Goal: Task Accomplishment & Management: Manage account settings

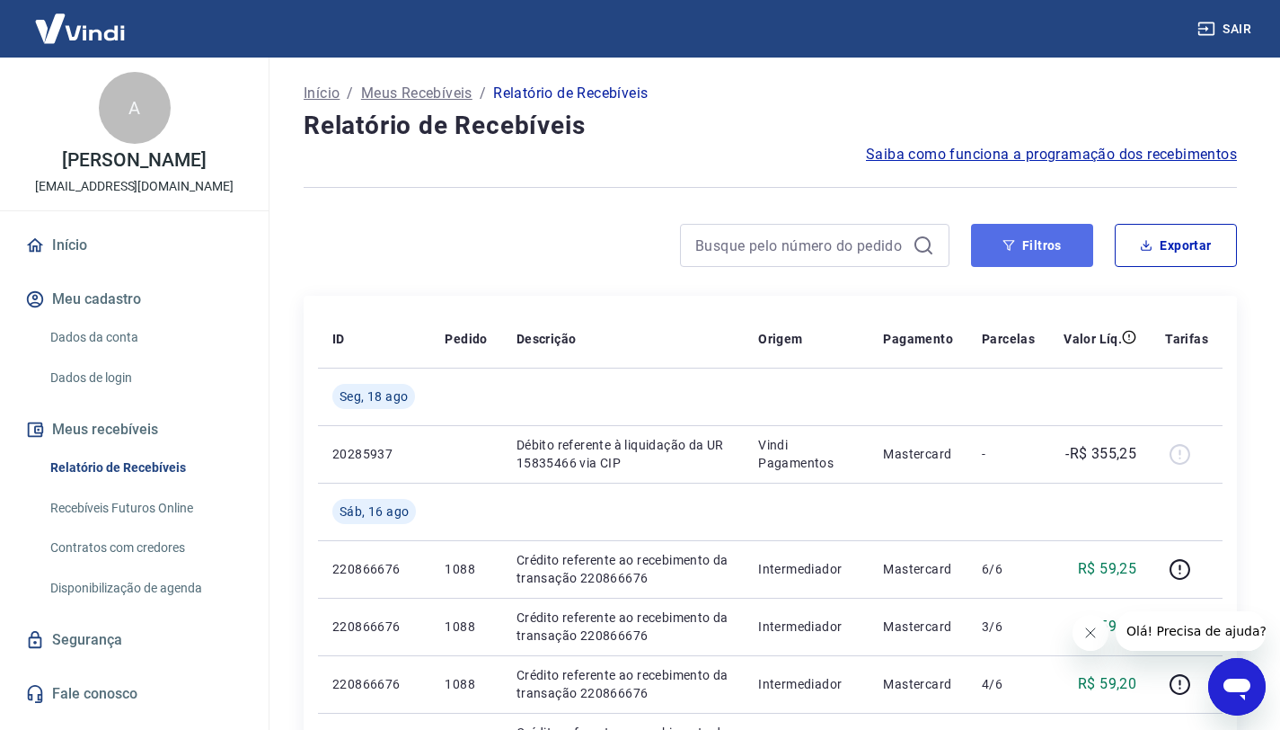
click at [1049, 252] on button "Filtros" at bounding box center [1032, 245] width 122 height 43
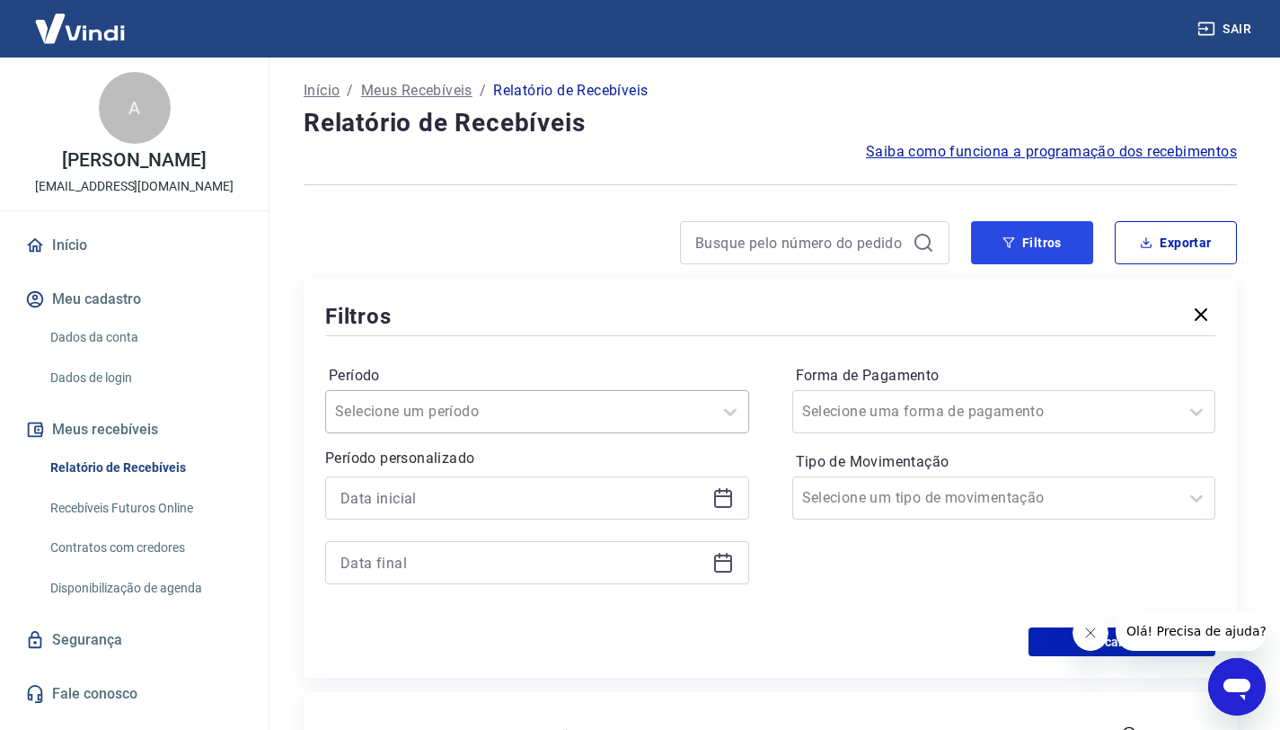
scroll to position [4, 0]
click at [542, 417] on div at bounding box center [519, 410] width 368 height 25
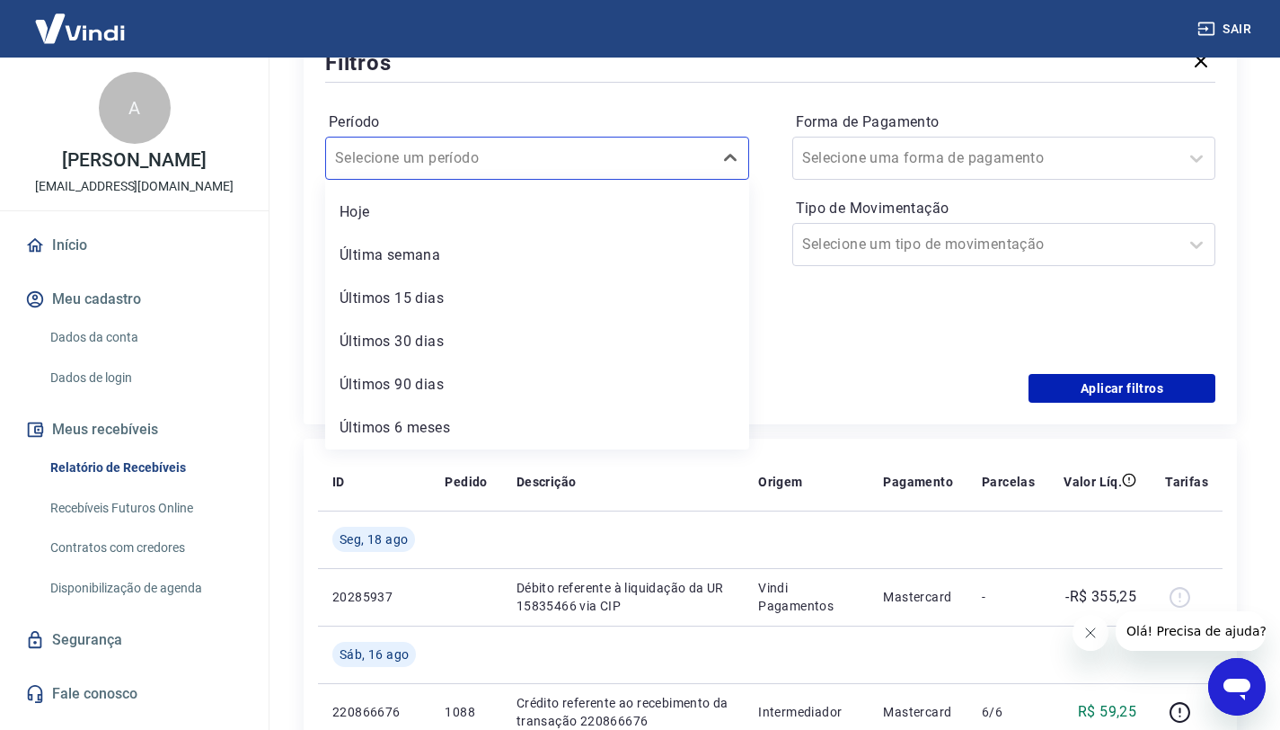
scroll to position [340, 0]
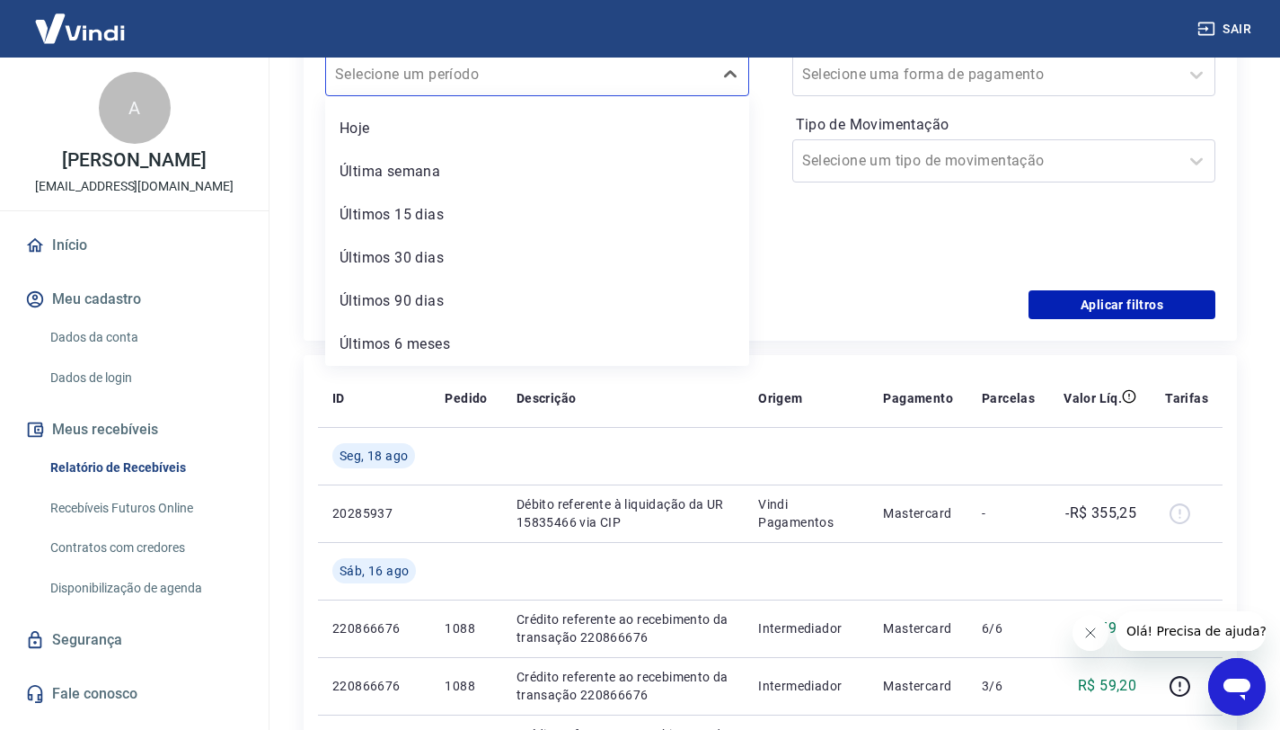
click at [831, 277] on div "Período option Últimos 30 dias focused, 5 of 7. 7 results available. Use Up and…" at bounding box center [770, 147] width 890 height 288
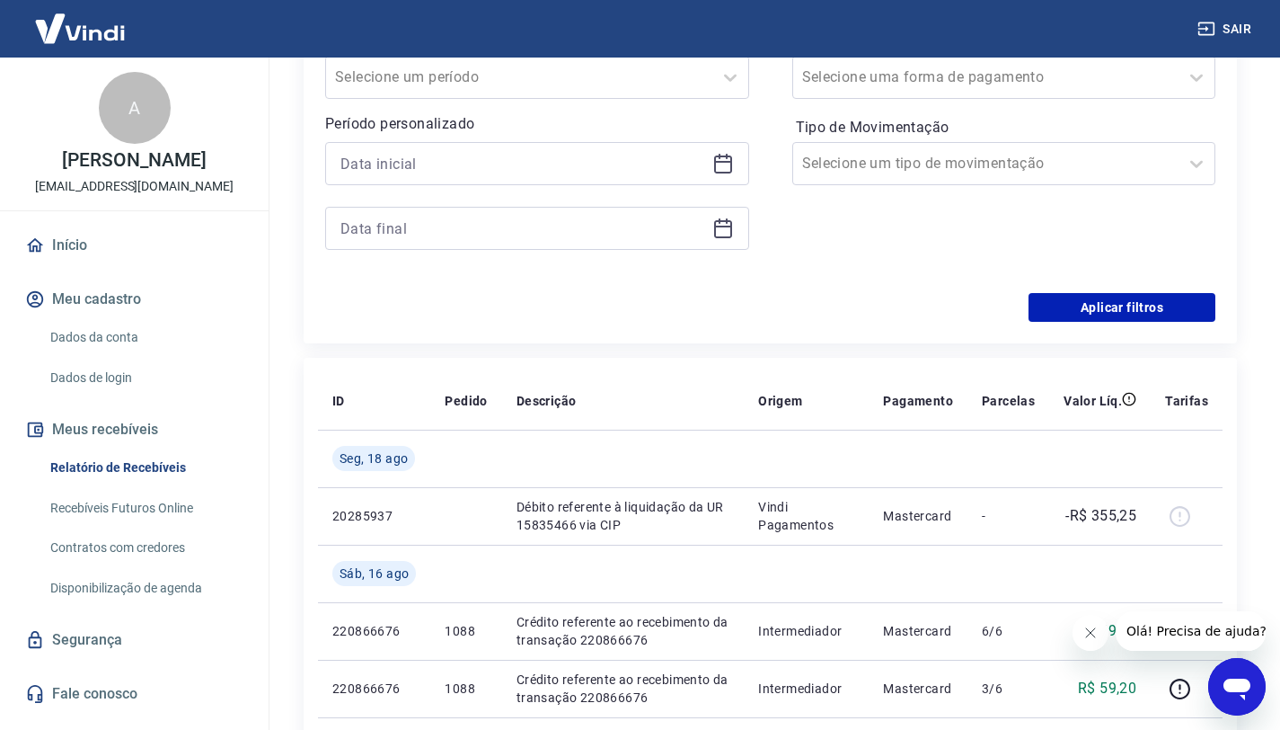
scroll to position [336, 0]
click at [725, 170] on icon at bounding box center [724, 165] width 22 height 22
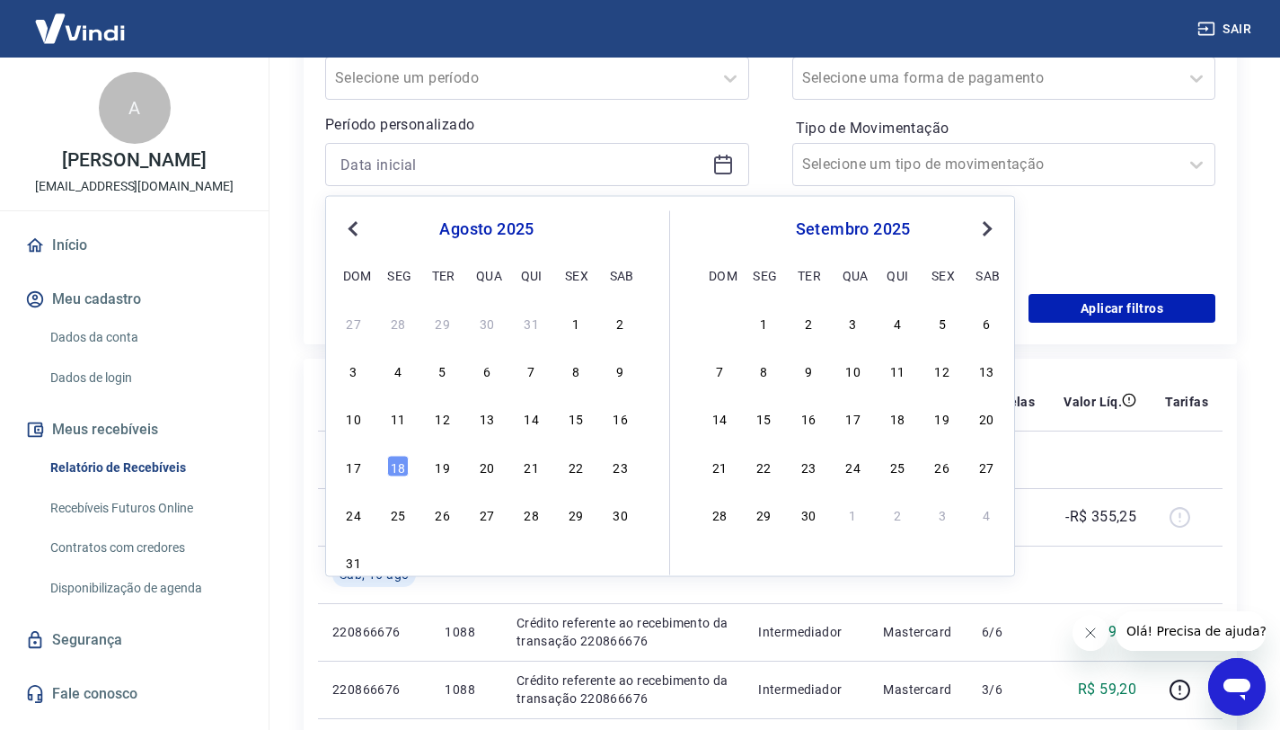
click at [588, 323] on div "27 28 29 30 31 1 2" at bounding box center [487, 322] width 293 height 26
click at [582, 322] on div "1" at bounding box center [576, 322] width 22 height 22
type input "01/08/2025"
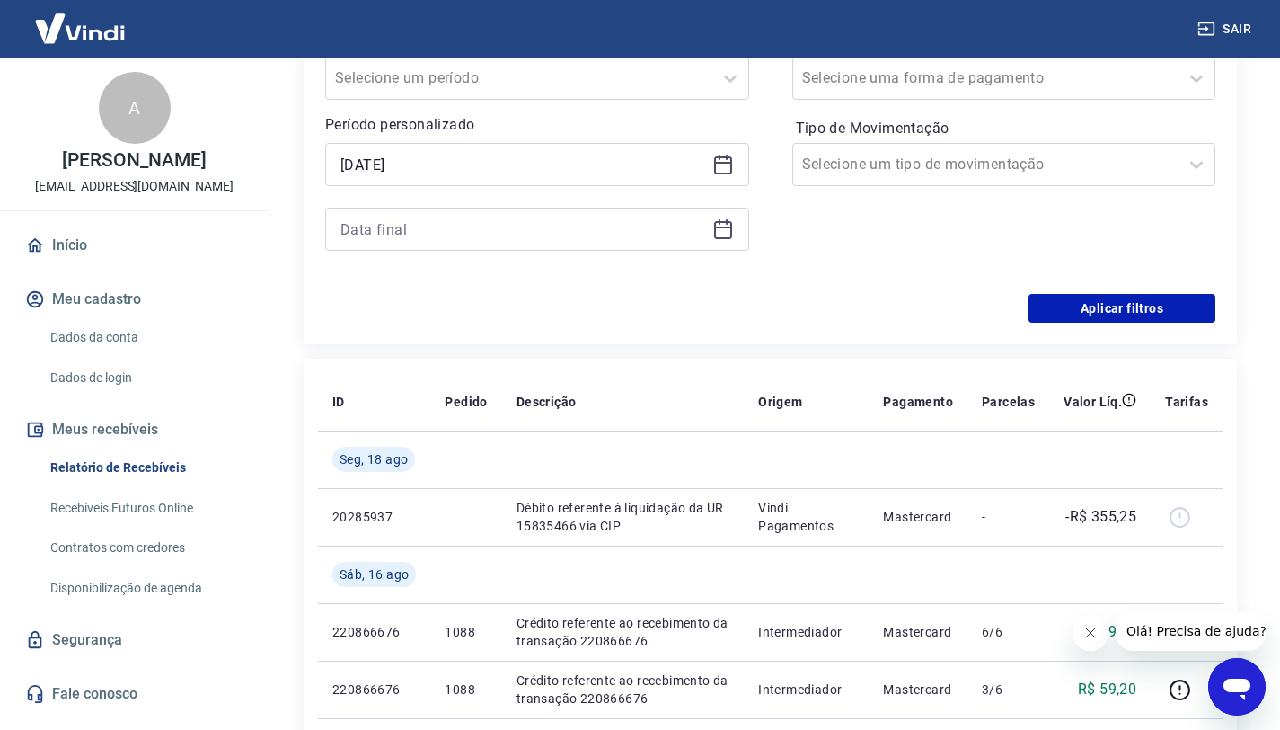
click at [578, 320] on div "Aplicar filtros" at bounding box center [770, 308] width 890 height 29
click at [730, 232] on icon at bounding box center [723, 230] width 18 height 18
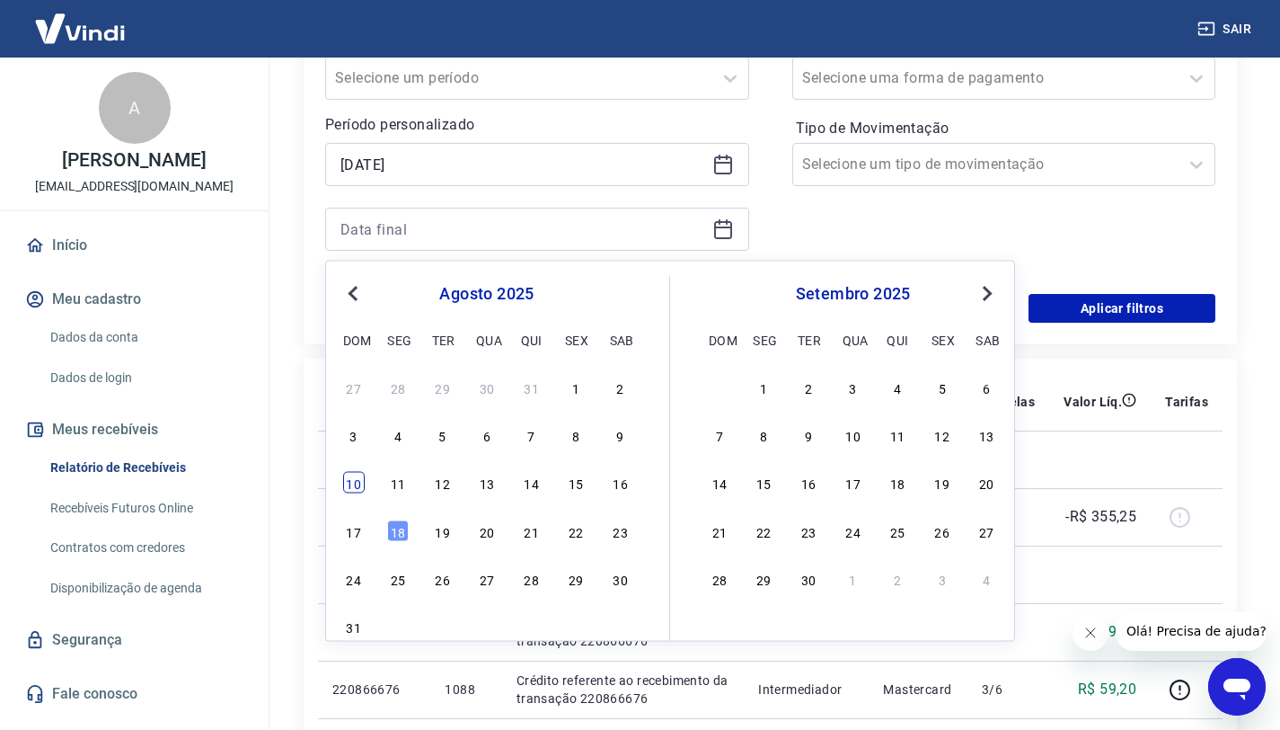
click at [354, 485] on div "10" at bounding box center [354, 483] width 22 height 22
type input "10/08/2025"
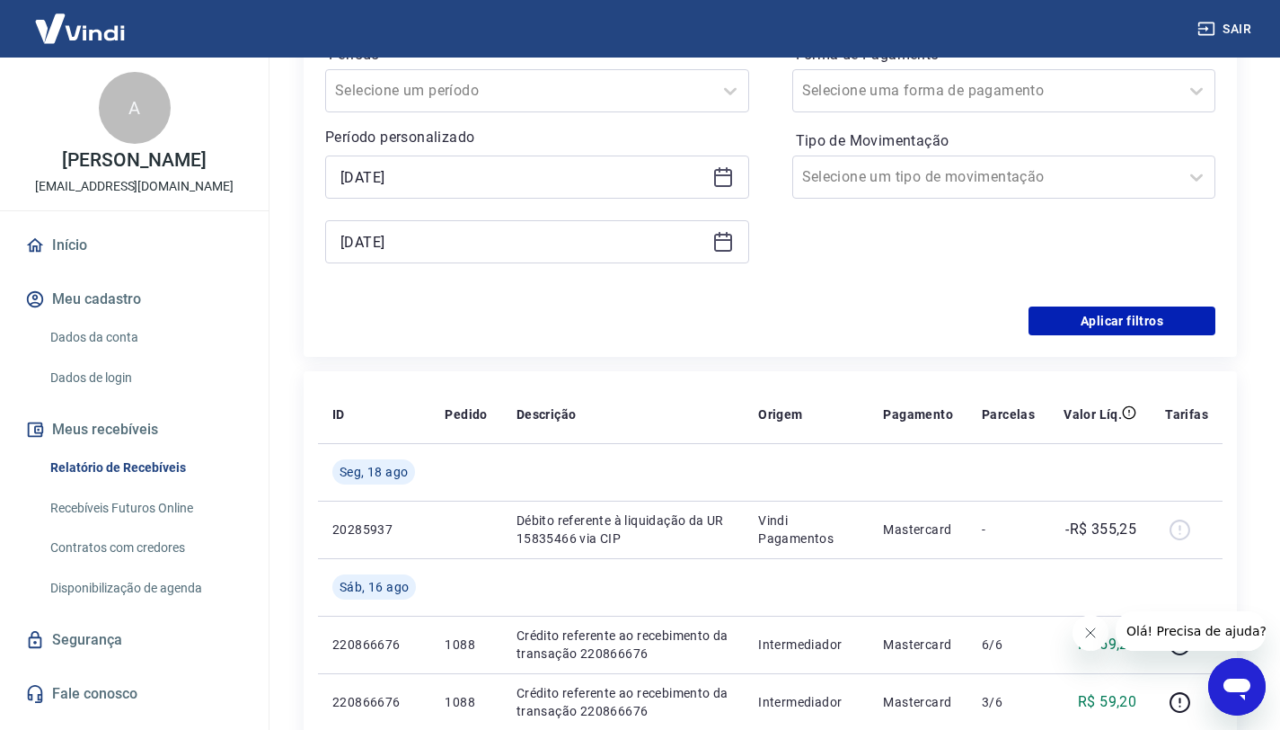
scroll to position [306, 0]
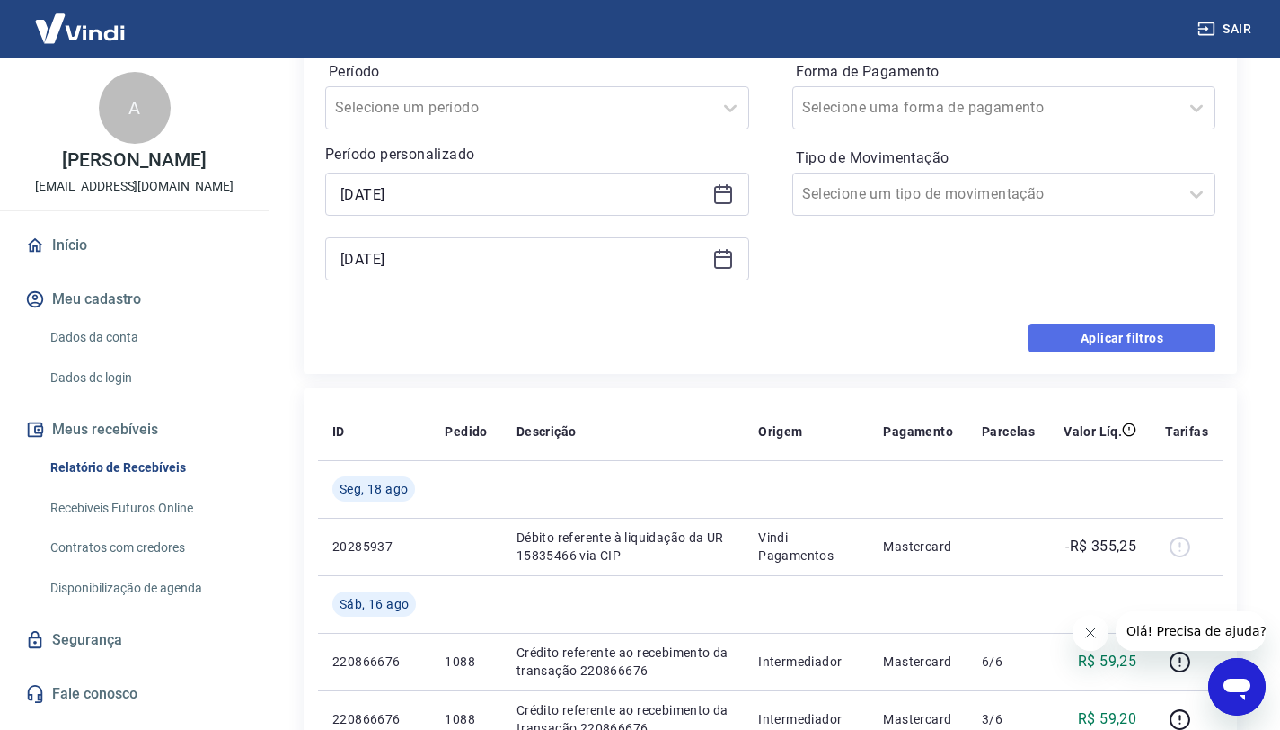
click at [1117, 340] on button "Aplicar filtros" at bounding box center [1122, 337] width 187 height 29
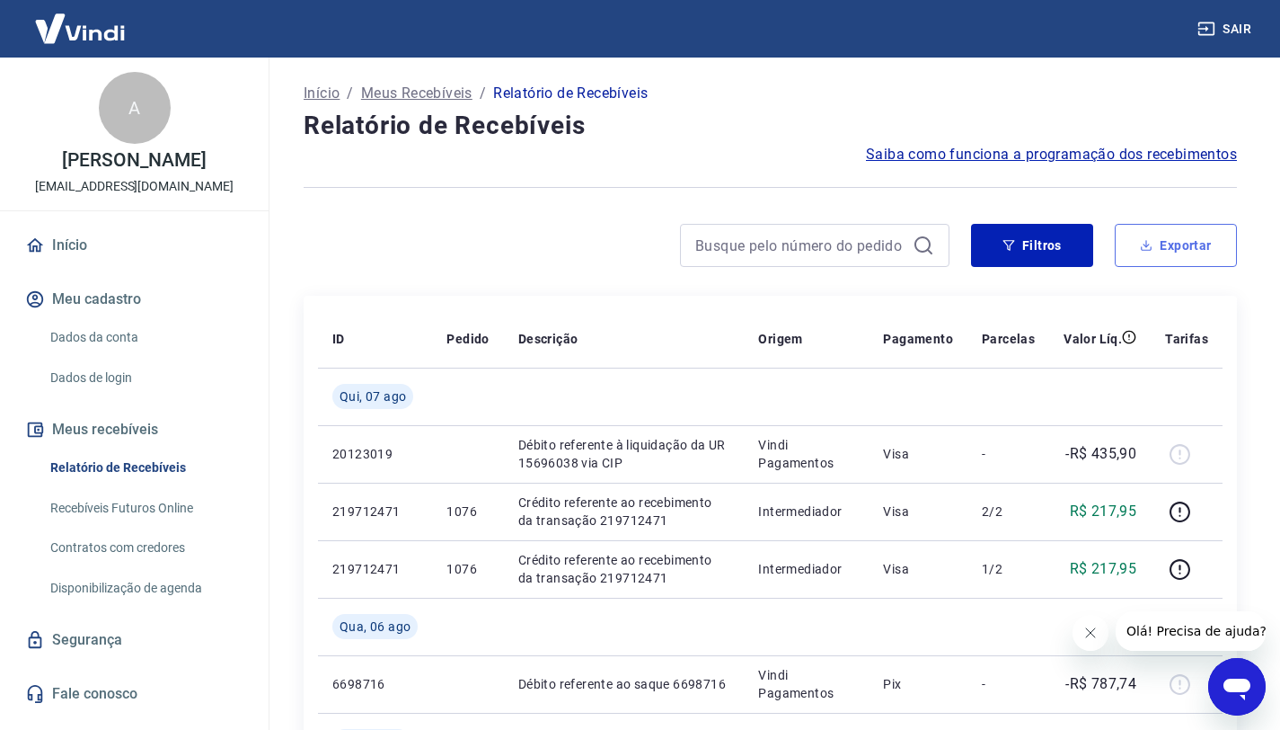
click at [1192, 249] on button "Exportar" at bounding box center [1176, 245] width 122 height 43
type input "01/08/2025"
type input "10/08/2025"
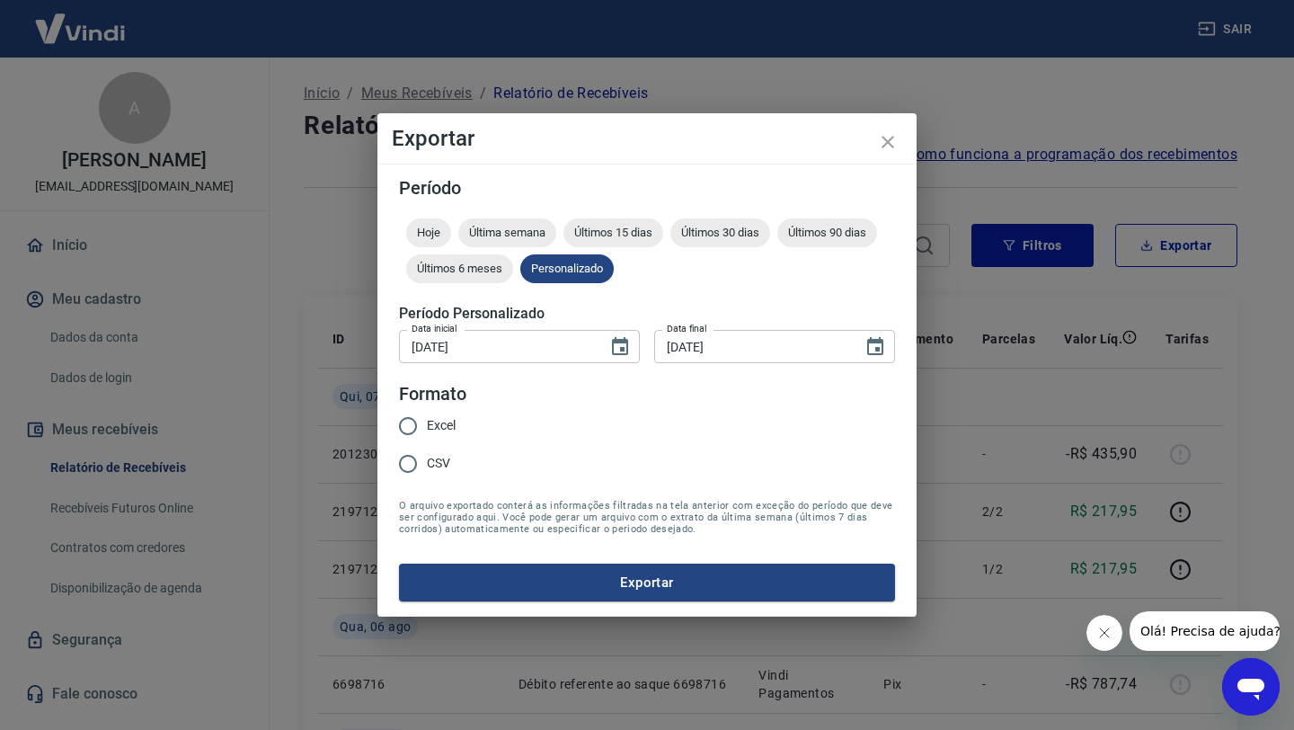
click at [406, 432] on input "Excel" at bounding box center [408, 426] width 38 height 38
radio input "true"
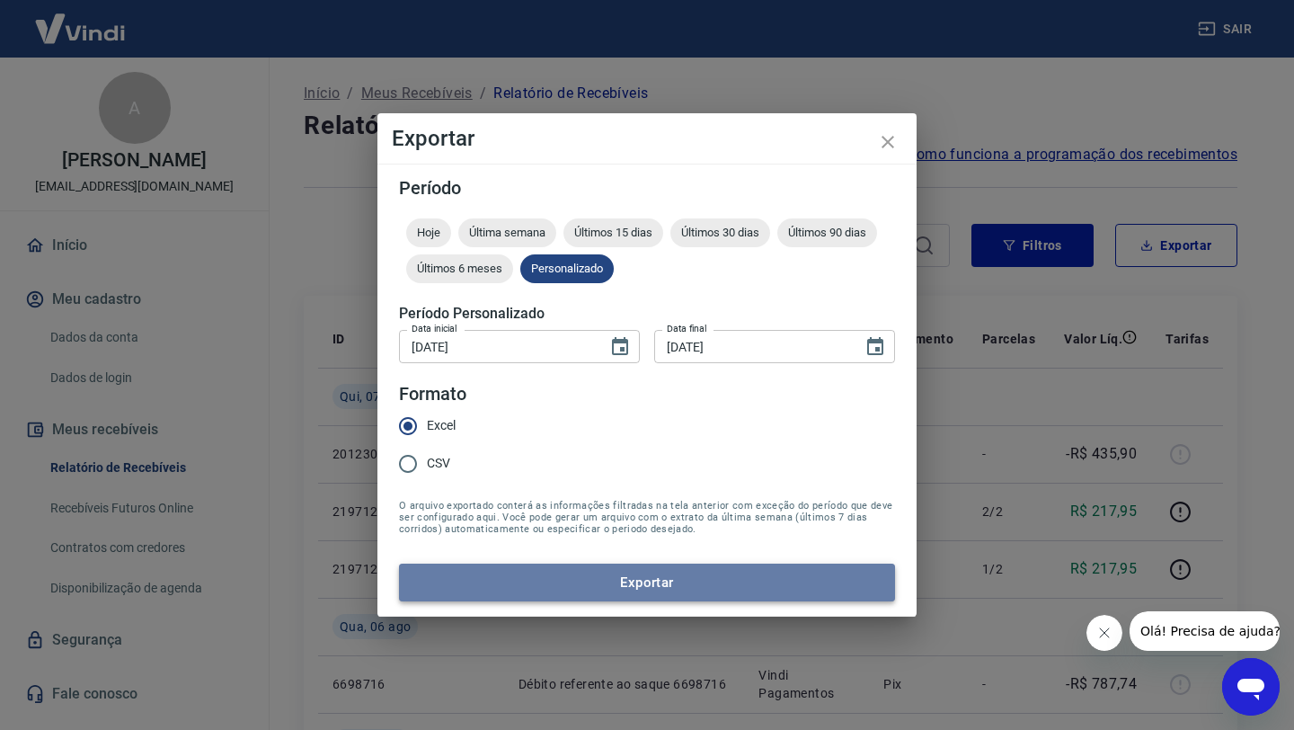
click at [560, 584] on button "Exportar" at bounding box center [647, 582] width 496 height 38
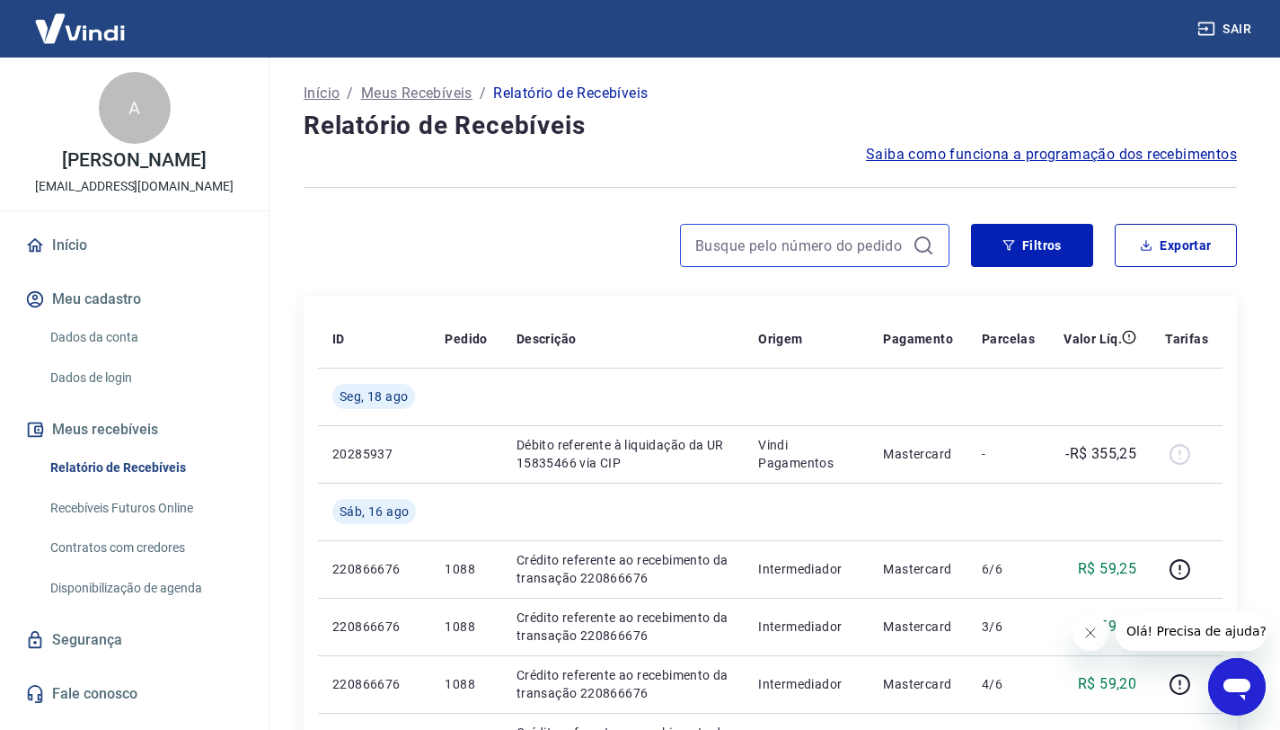
click at [784, 251] on input at bounding box center [800, 245] width 210 height 27
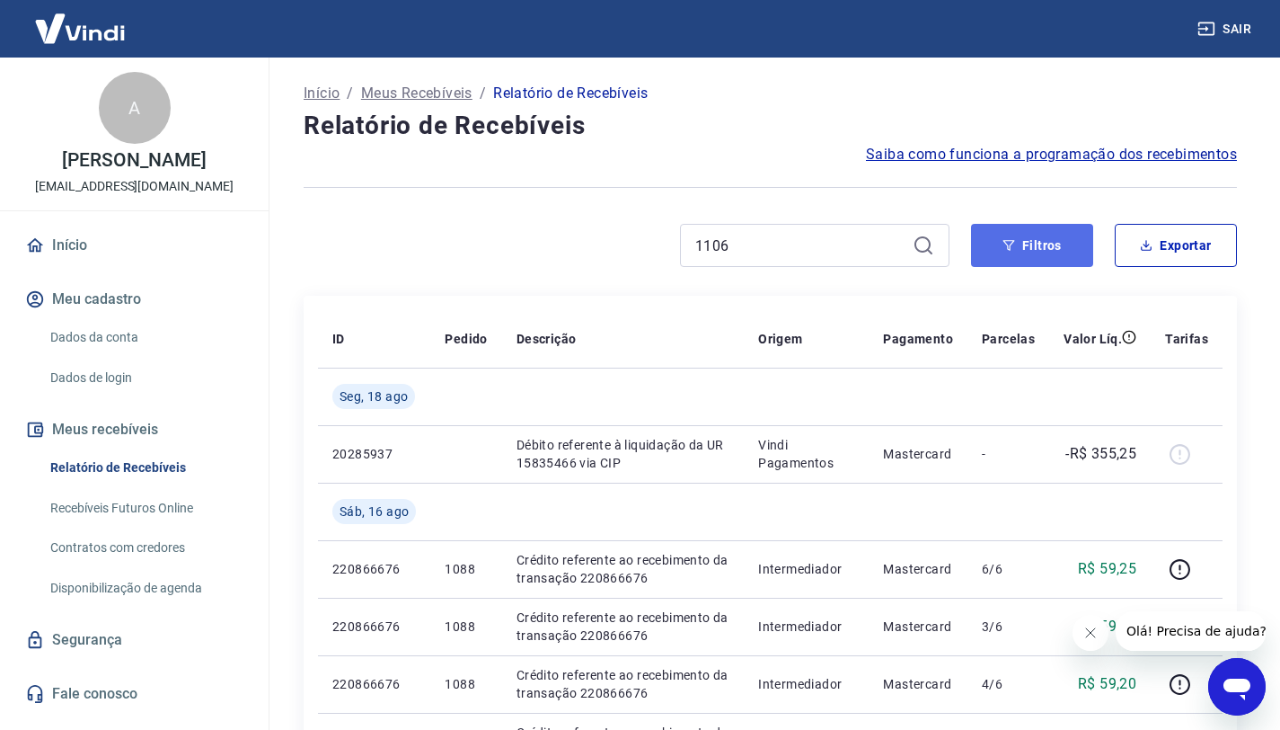
click at [1044, 240] on button "Filtros" at bounding box center [1032, 245] width 122 height 43
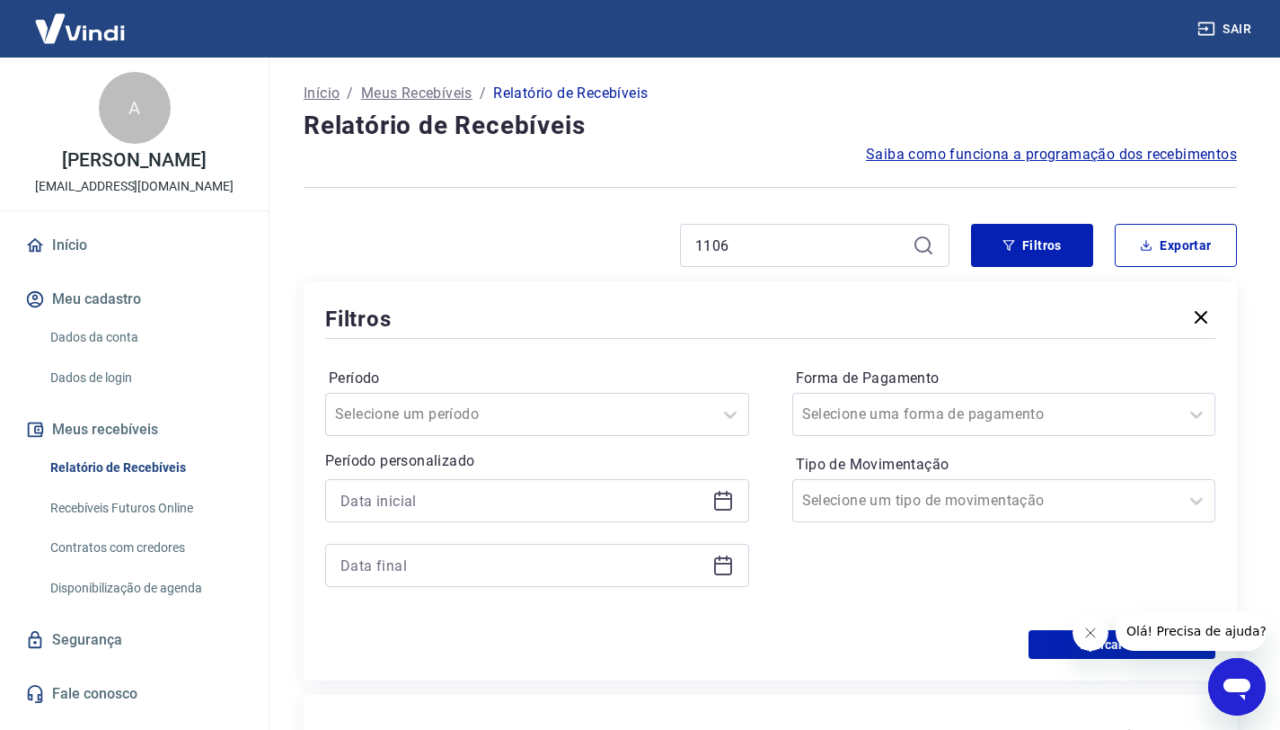
click at [927, 251] on icon at bounding box center [924, 246] width 22 height 22
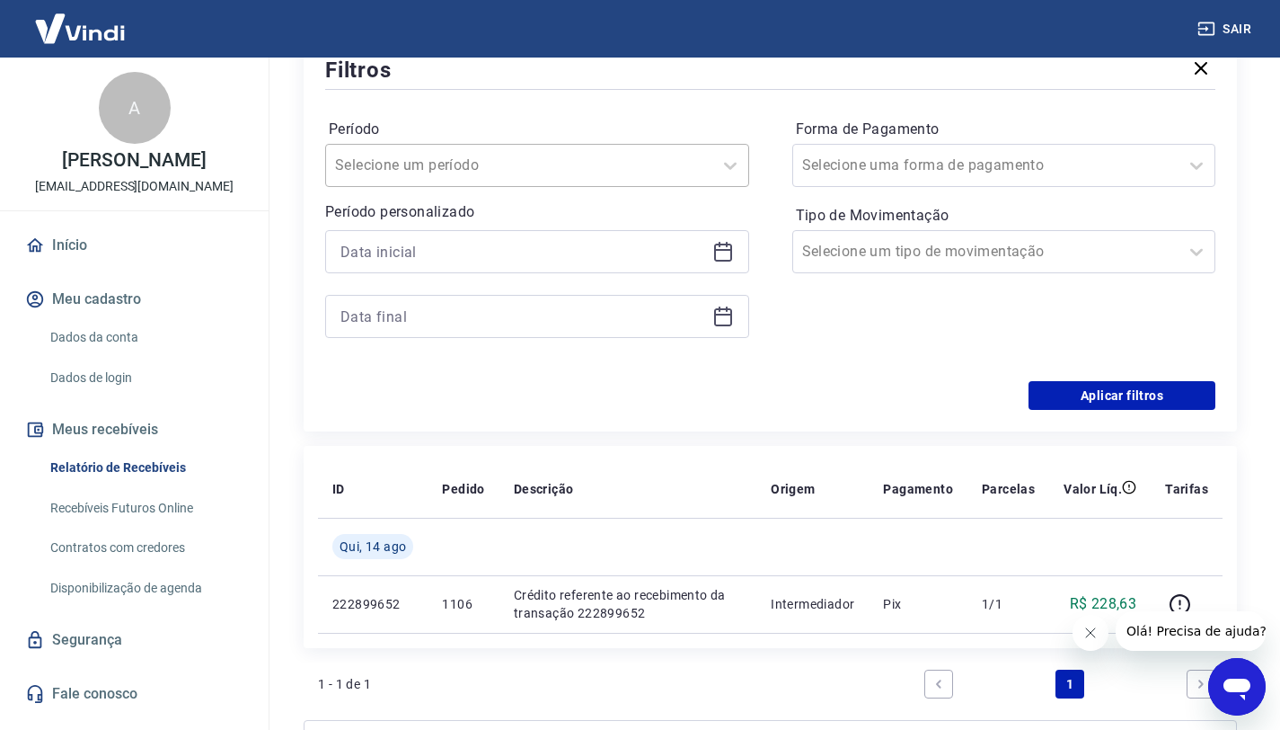
scroll to position [447, 0]
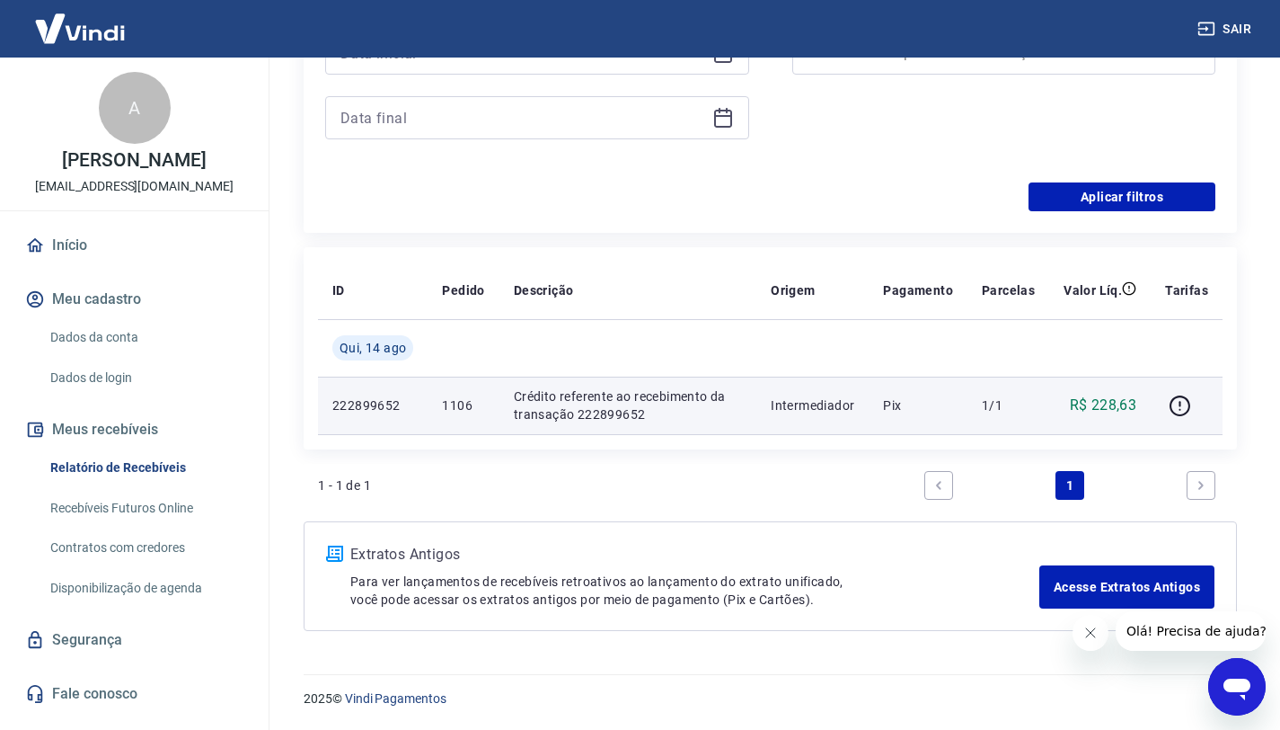
click at [704, 387] on p "Crédito referente ao recebimento da transação 222899652" at bounding box center [628, 405] width 228 height 36
click at [821, 403] on p "Intermediador" at bounding box center [813, 405] width 84 height 18
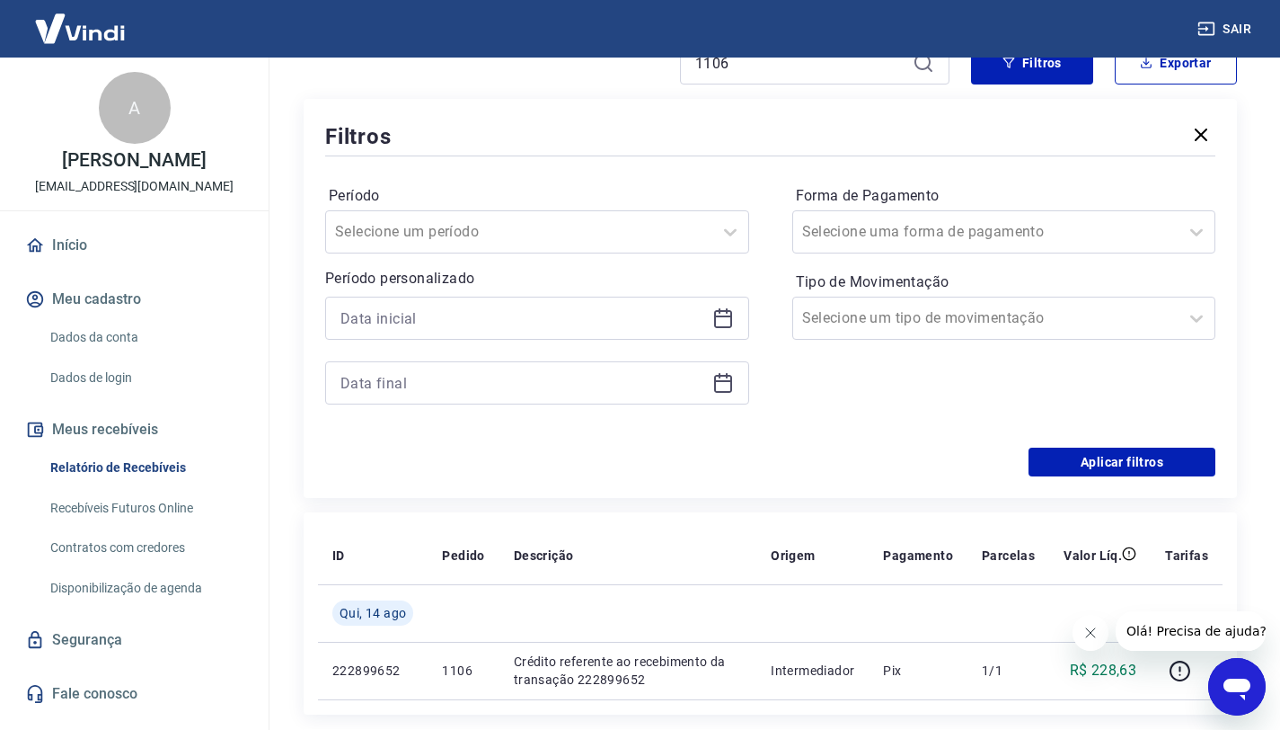
scroll to position [41, 0]
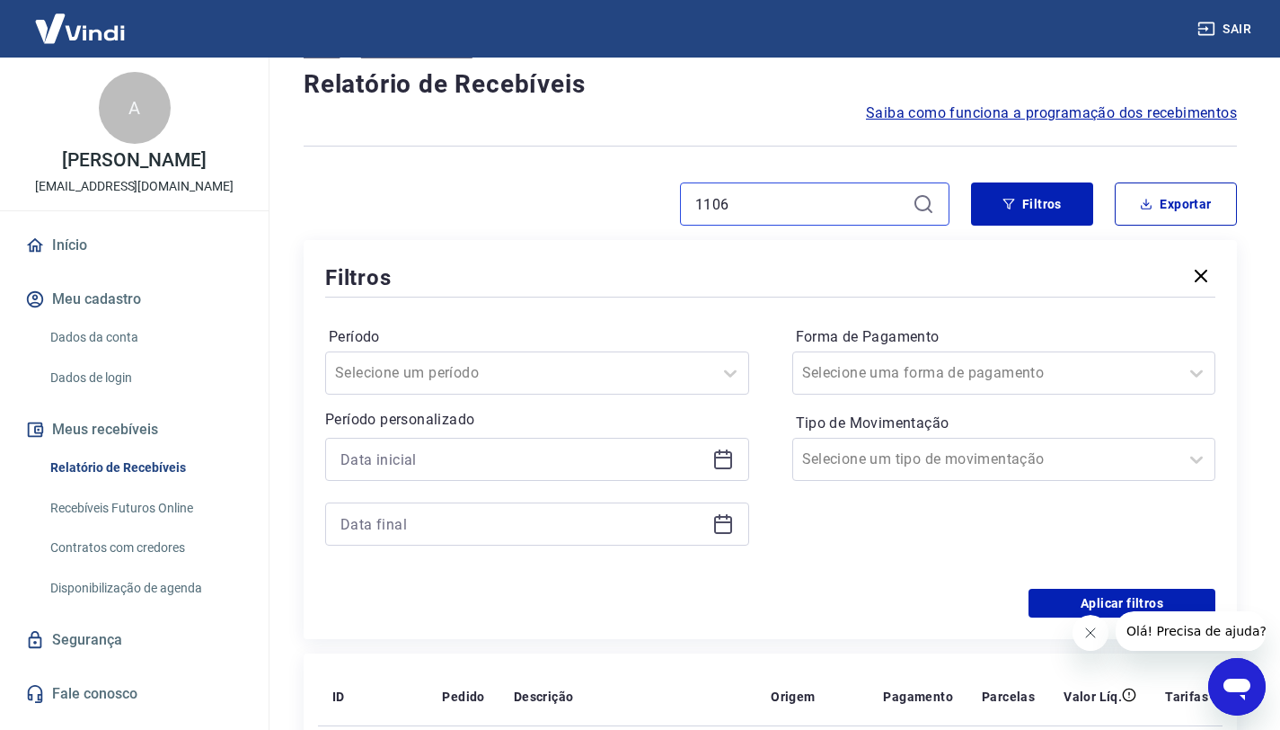
click at [763, 200] on input "1106" at bounding box center [800, 203] width 210 height 27
type input "1104"
click at [920, 199] on icon at bounding box center [924, 204] width 22 height 22
click at [928, 210] on icon at bounding box center [924, 204] width 22 height 22
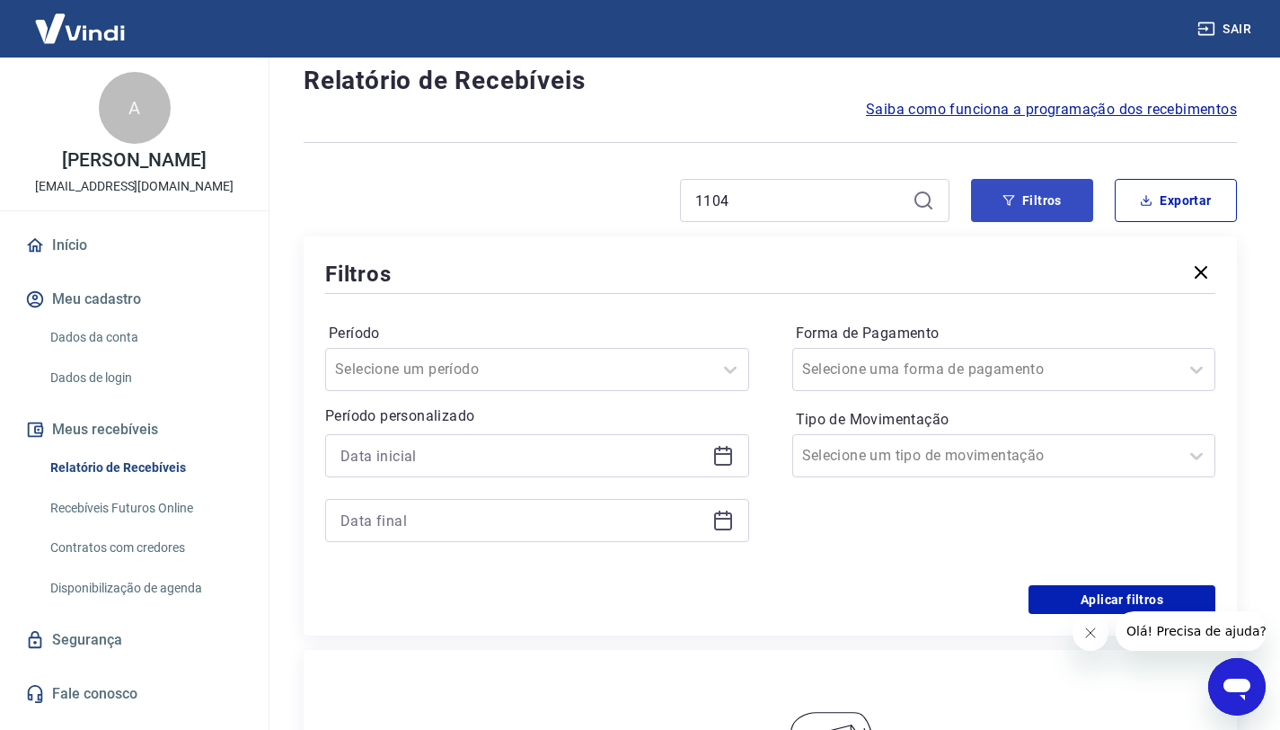
scroll to position [45, 0]
click at [1020, 193] on button "Filtros" at bounding box center [1032, 200] width 122 height 43
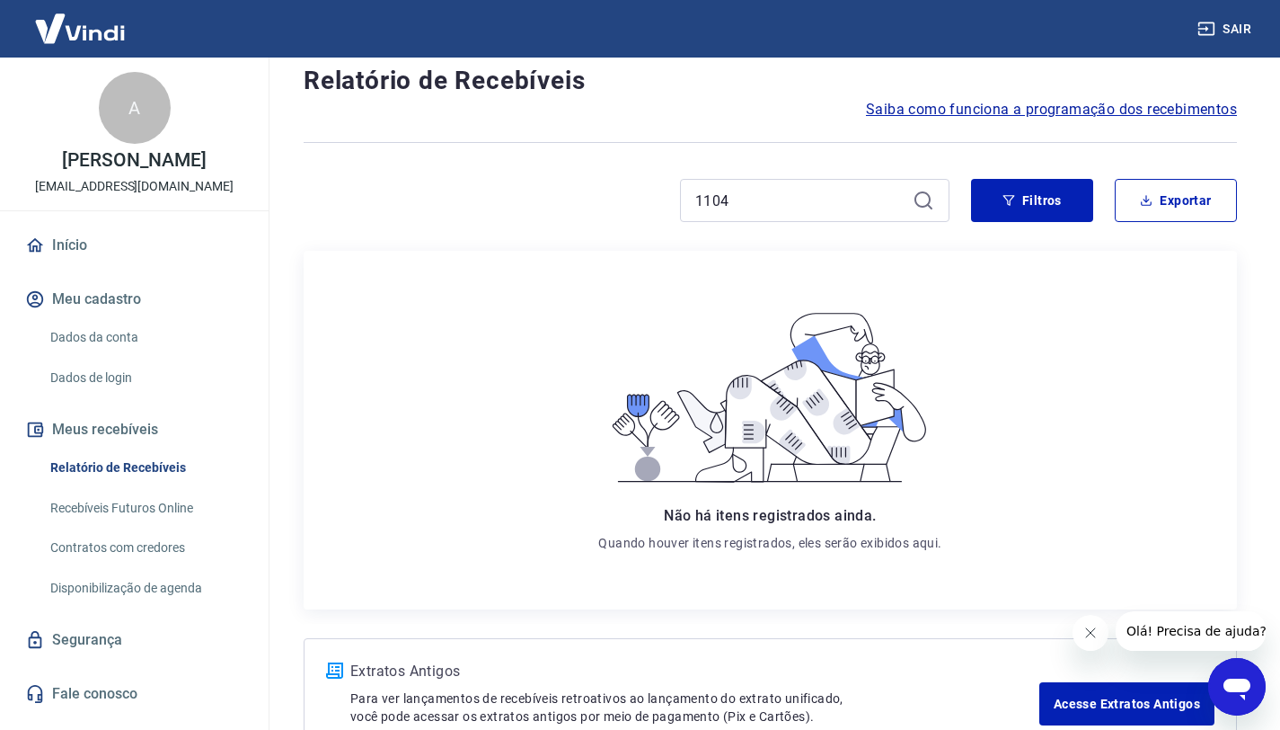
click at [919, 190] on icon at bounding box center [924, 201] width 22 height 22
click at [924, 199] on icon at bounding box center [924, 201] width 22 height 22
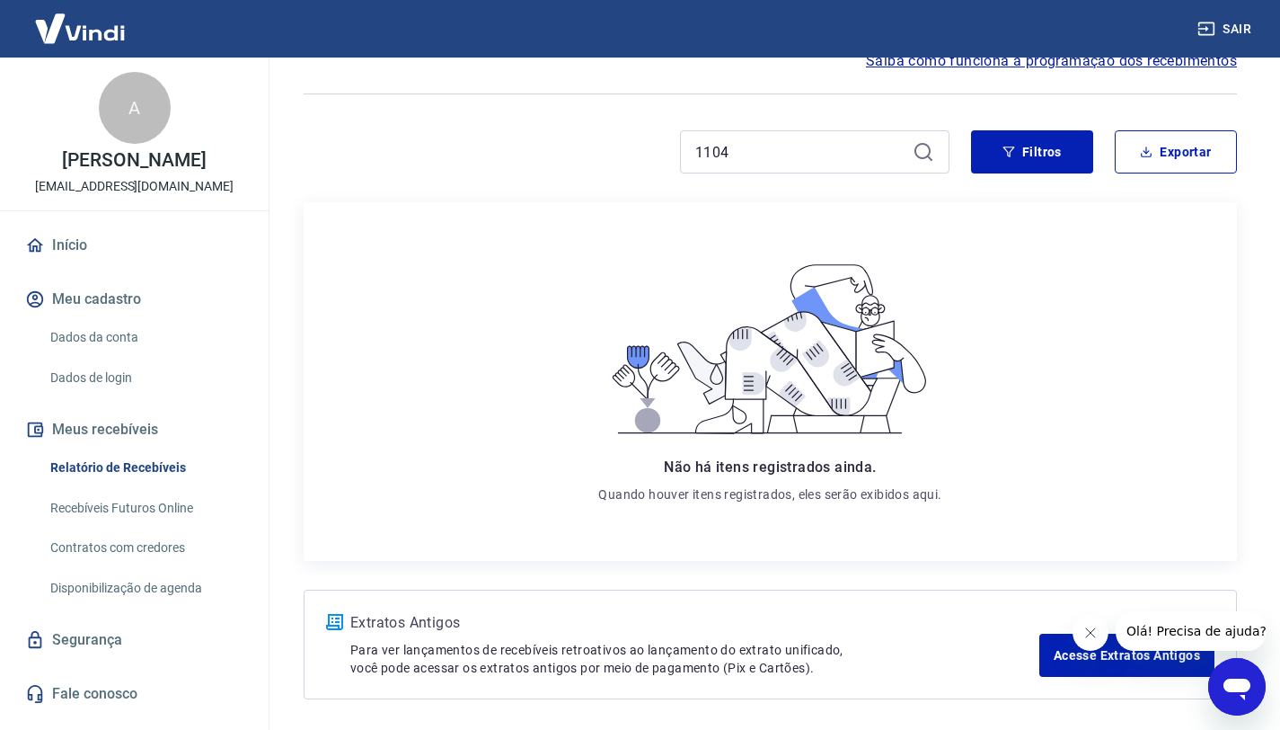
scroll to position [77, 0]
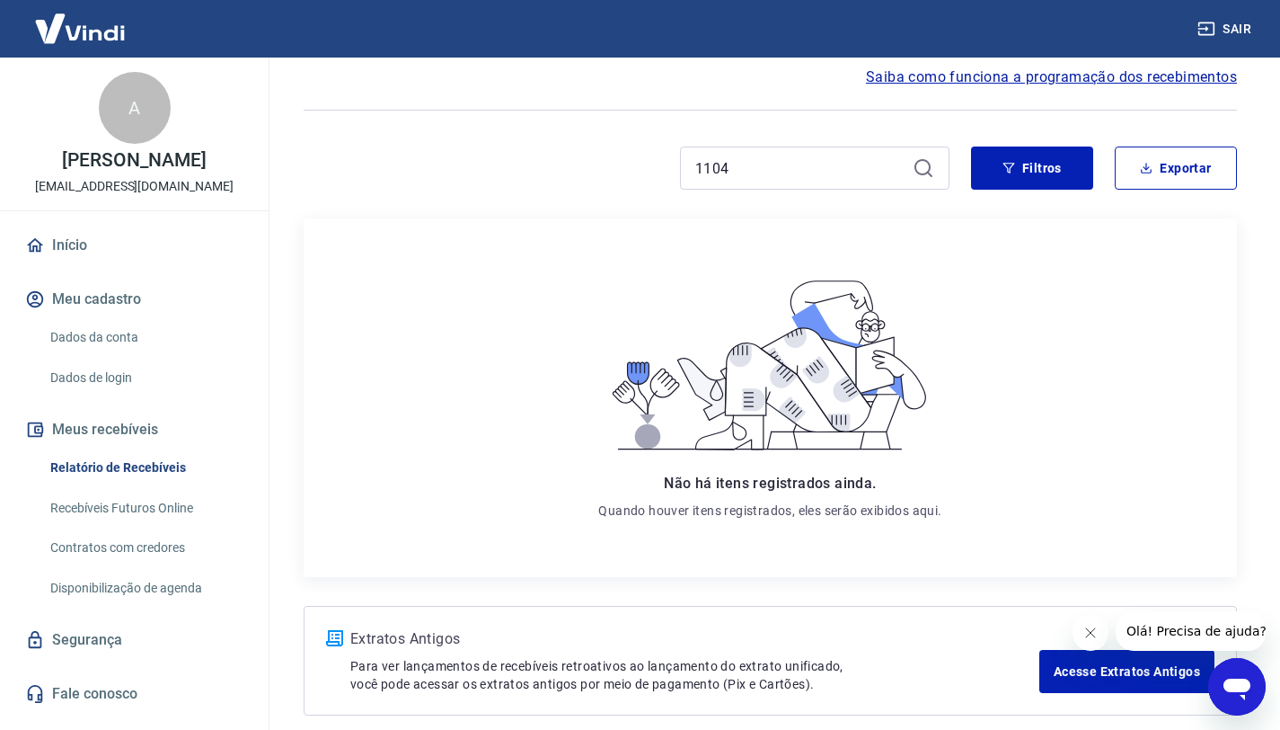
click at [924, 165] on icon at bounding box center [924, 168] width 22 height 22
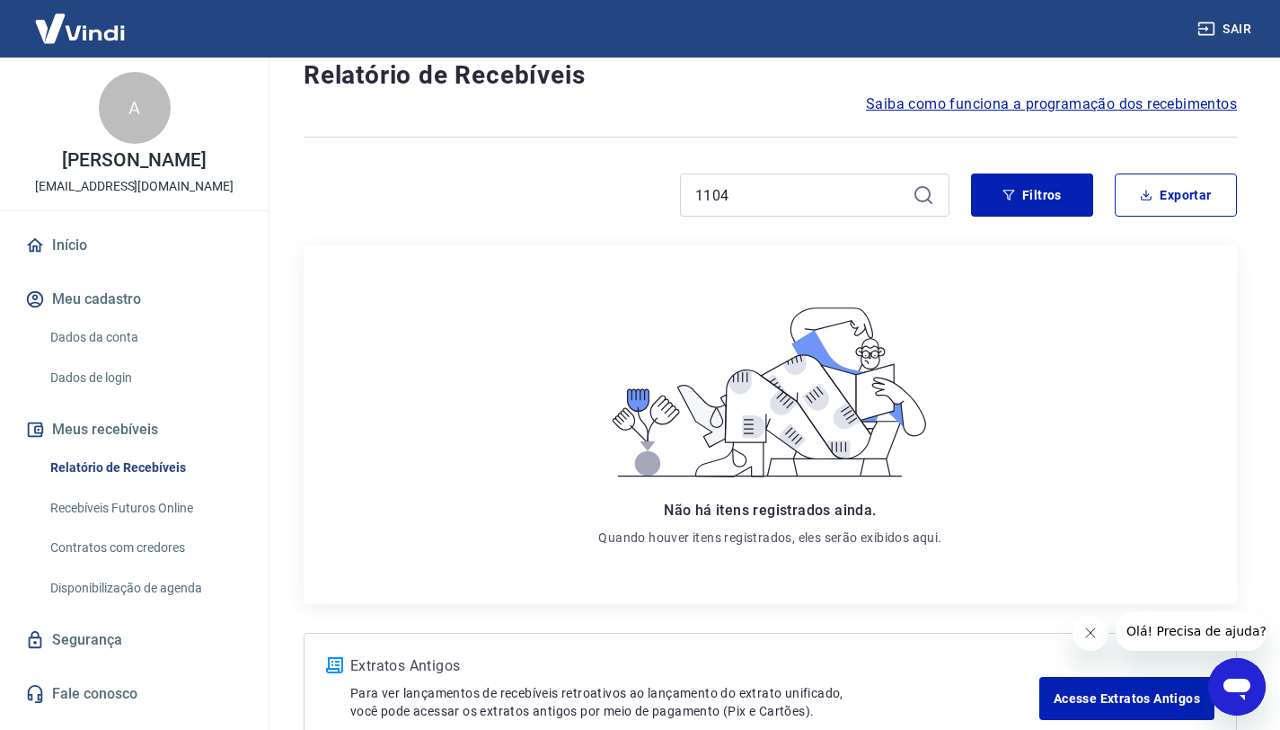
scroll to position [74, 0]
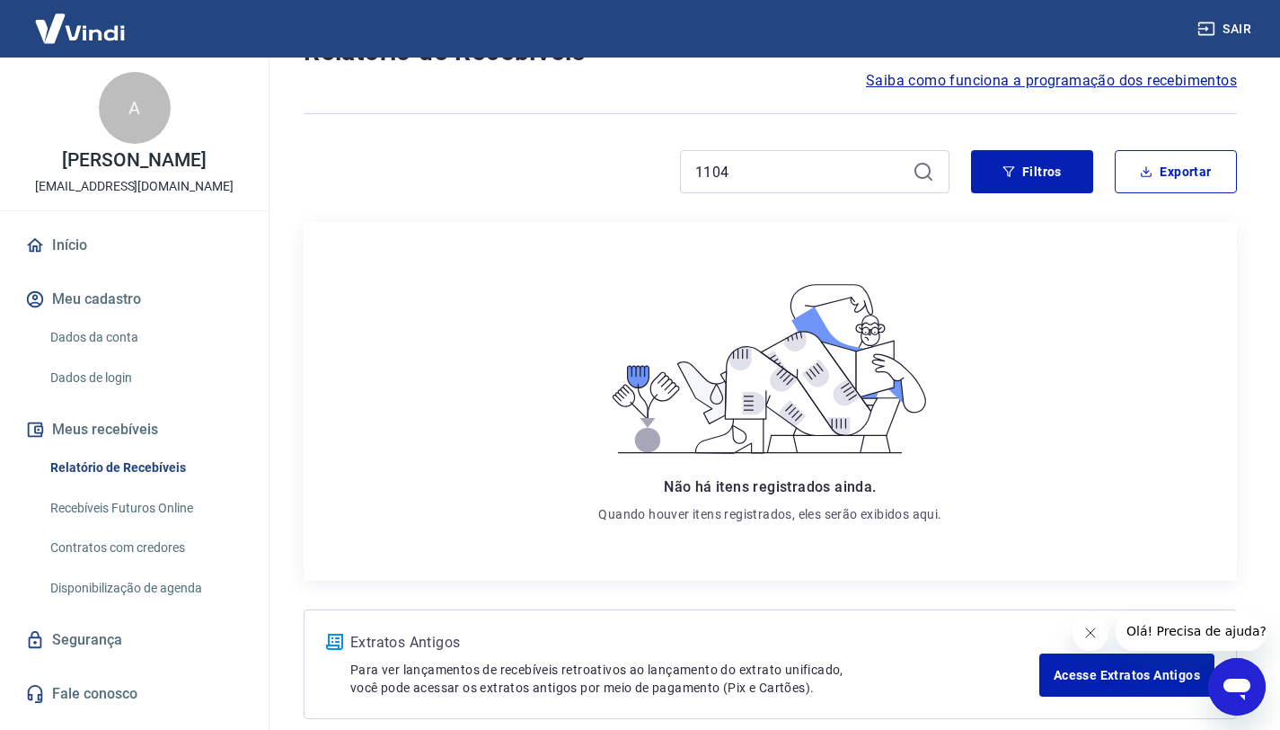
click at [917, 172] on icon at bounding box center [924, 172] width 22 height 22
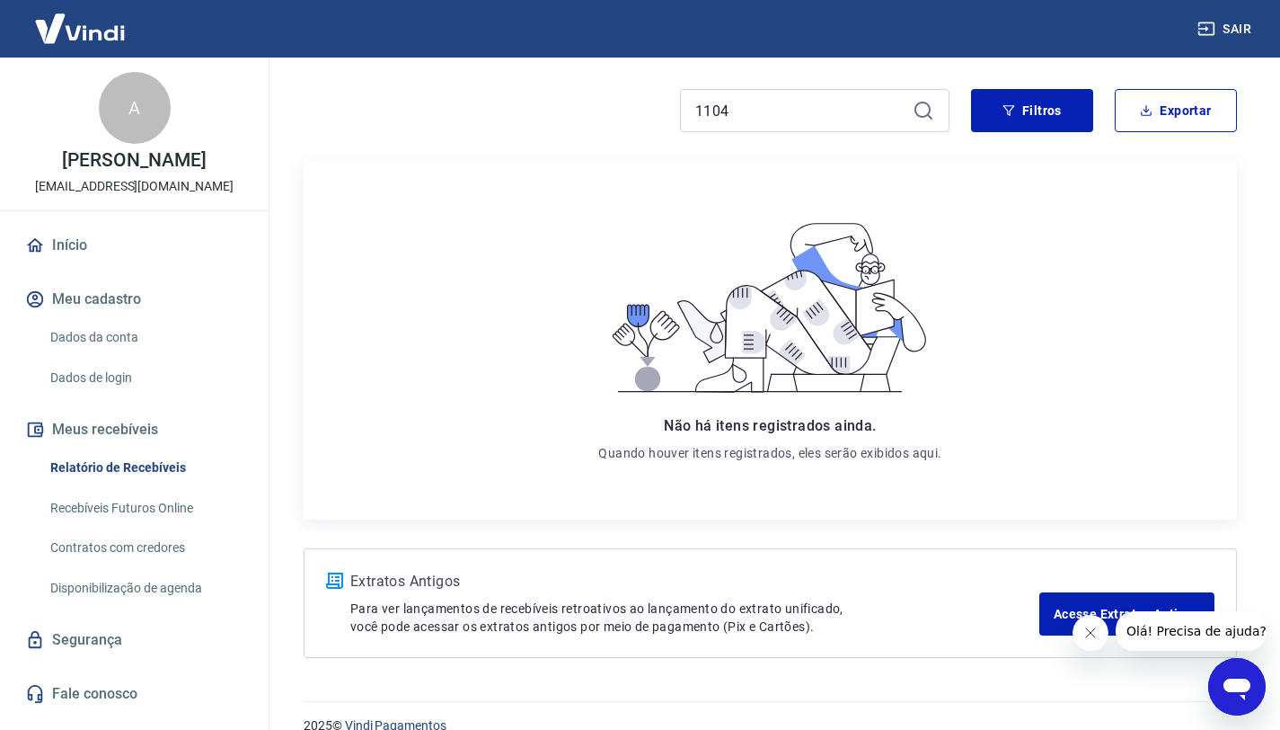
scroll to position [163, 0]
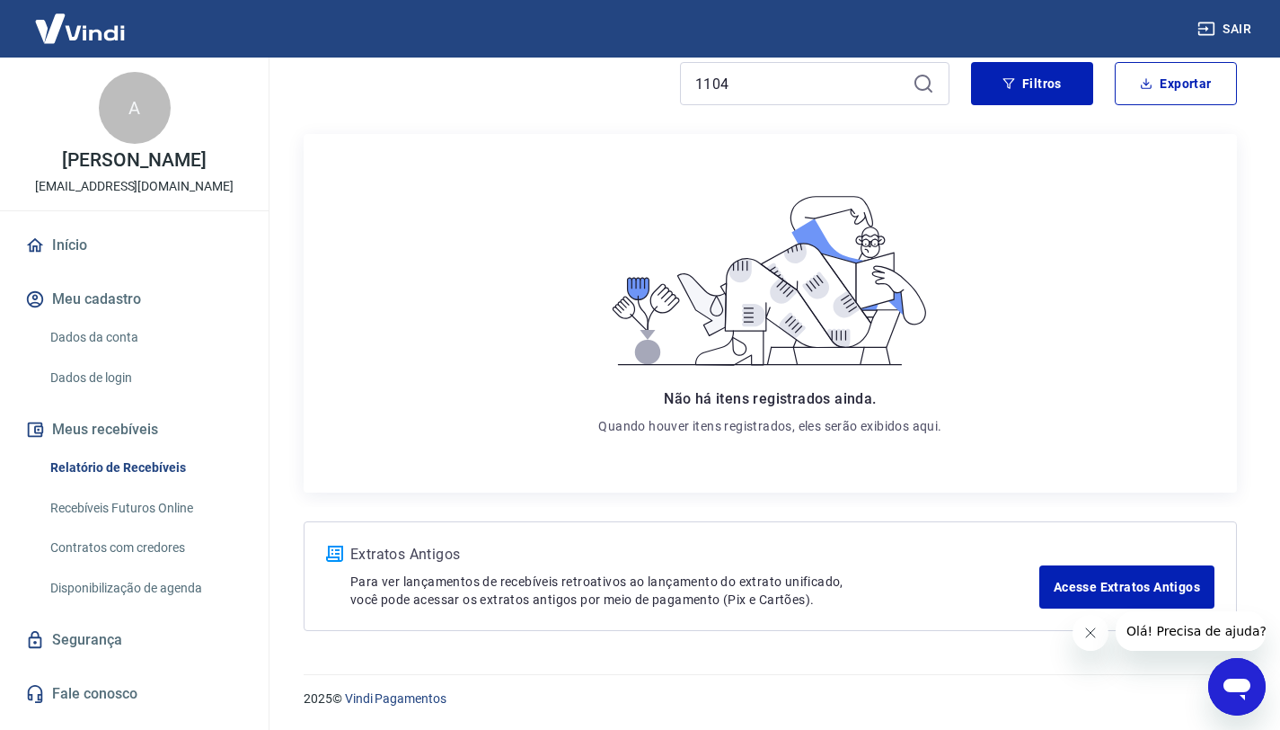
click at [140, 486] on link "Relatório de Recebíveis" at bounding box center [145, 467] width 204 height 37
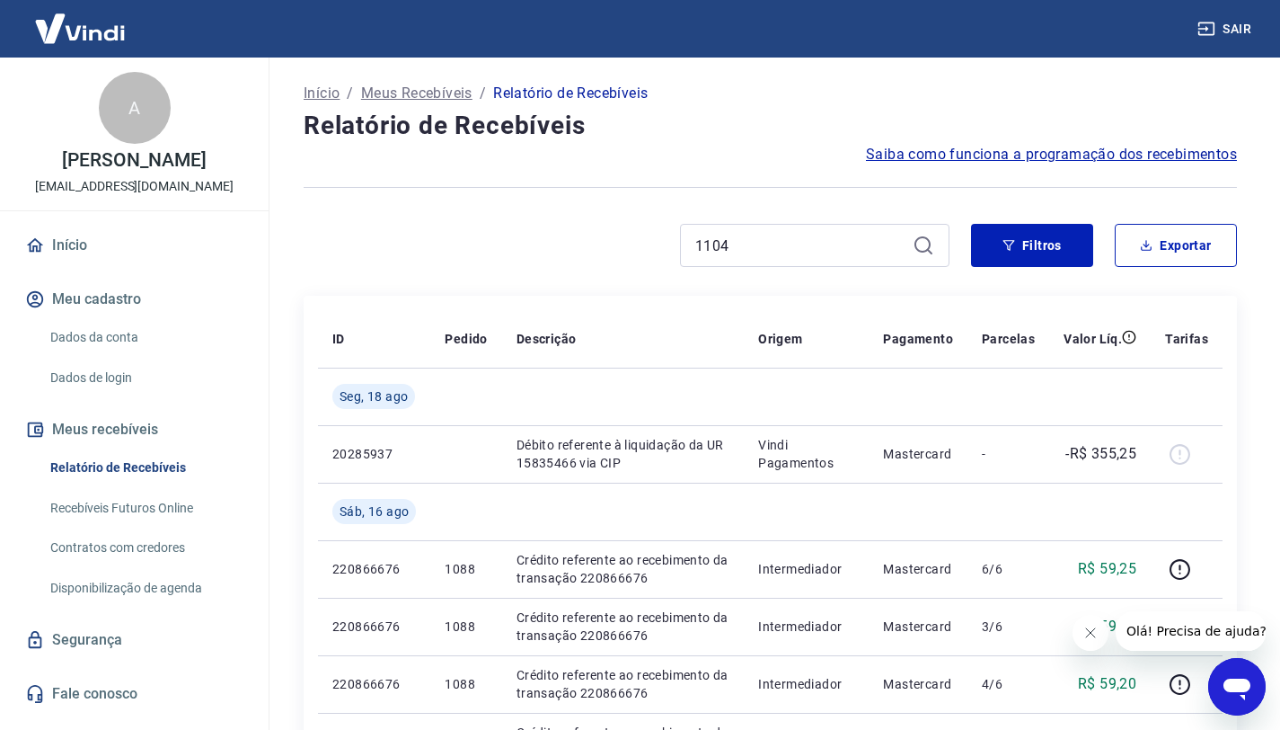
click at [924, 248] on icon at bounding box center [924, 246] width 22 height 22
click at [801, 251] on input "1104" at bounding box center [800, 245] width 210 height 27
click at [923, 247] on icon at bounding box center [924, 246] width 22 height 22
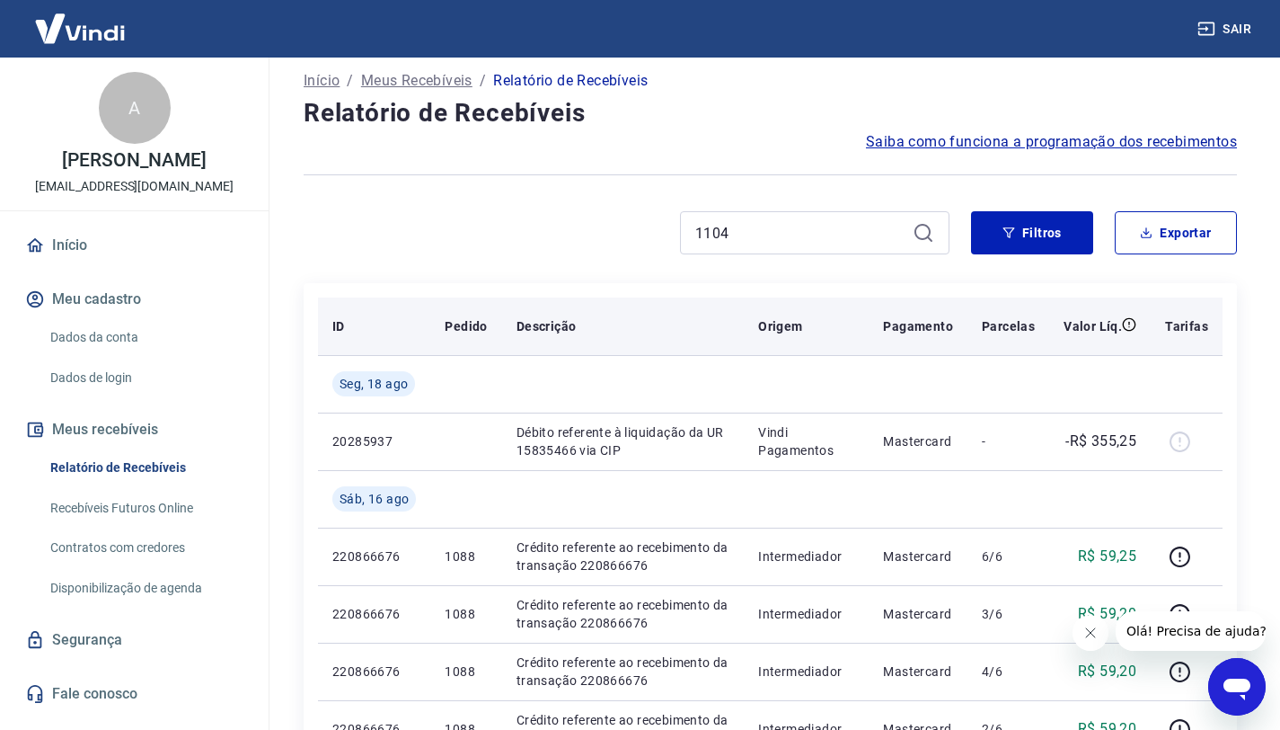
scroll to position [27, 0]
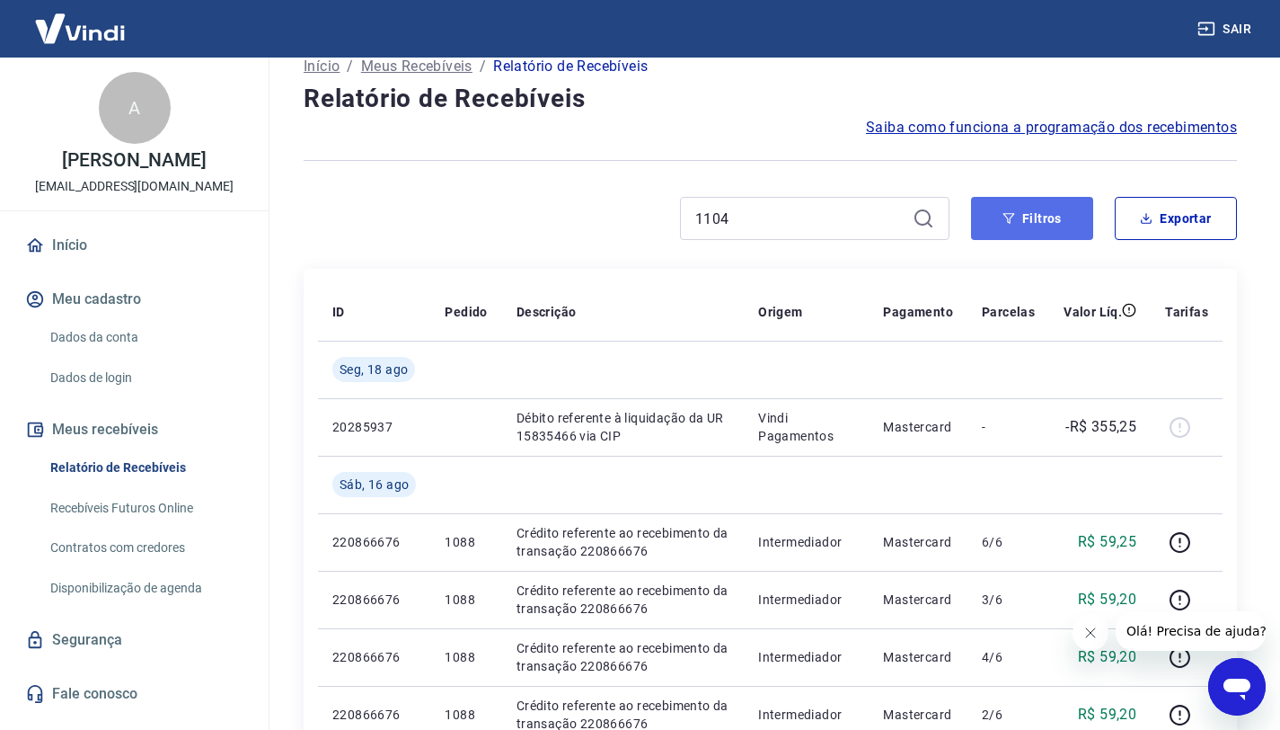
click at [1035, 226] on button "Filtros" at bounding box center [1032, 218] width 122 height 43
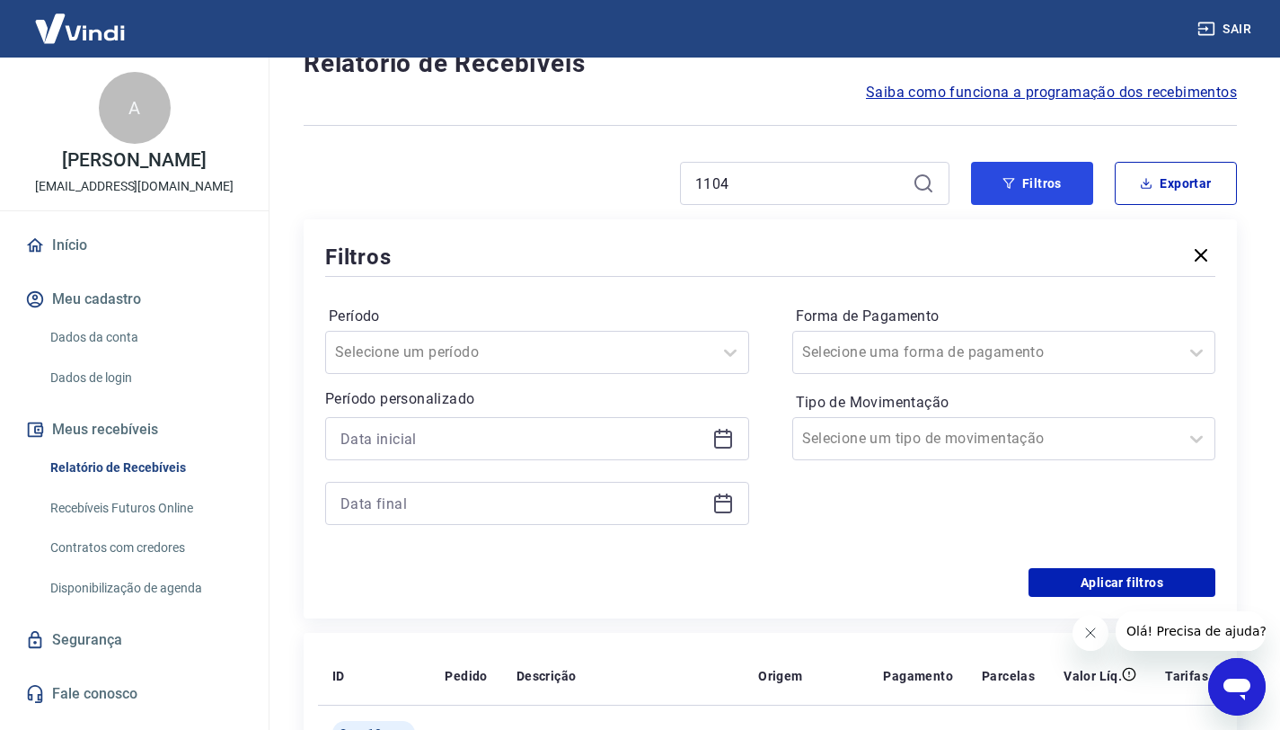
scroll to position [144, 0]
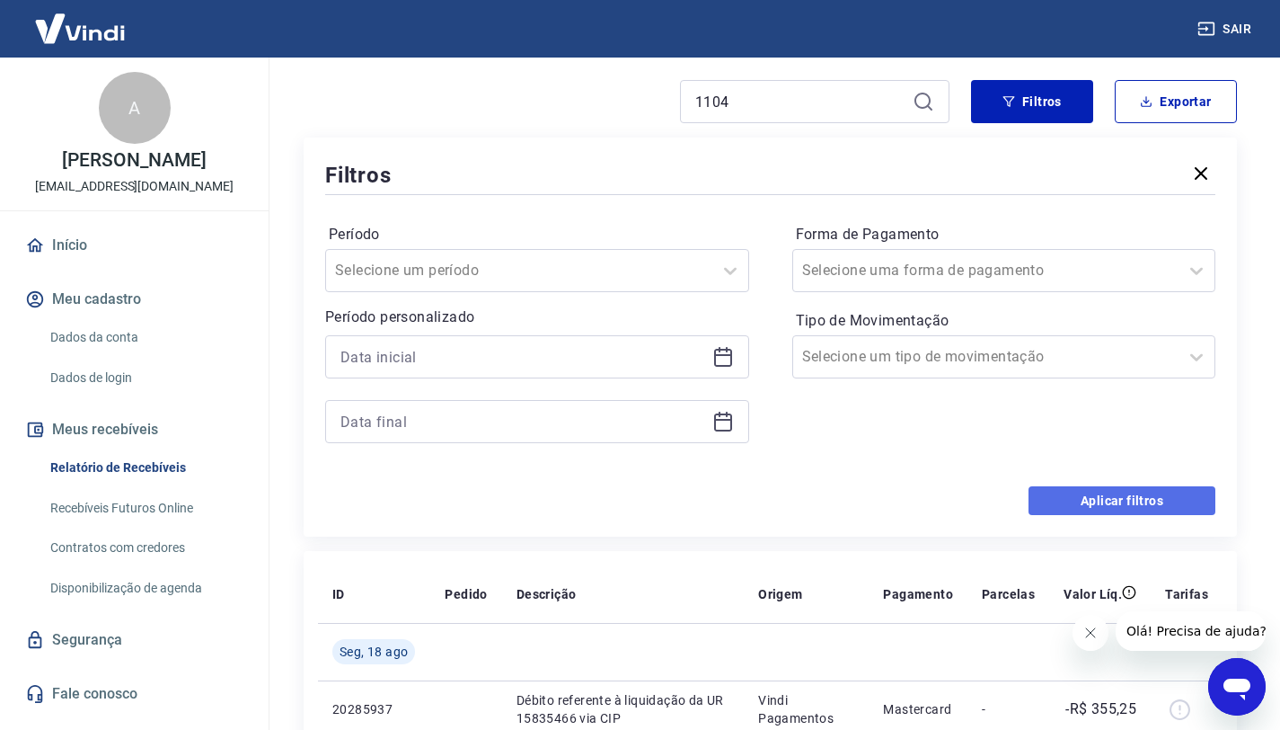
click at [1120, 508] on button "Aplicar filtros" at bounding box center [1122, 500] width 187 height 29
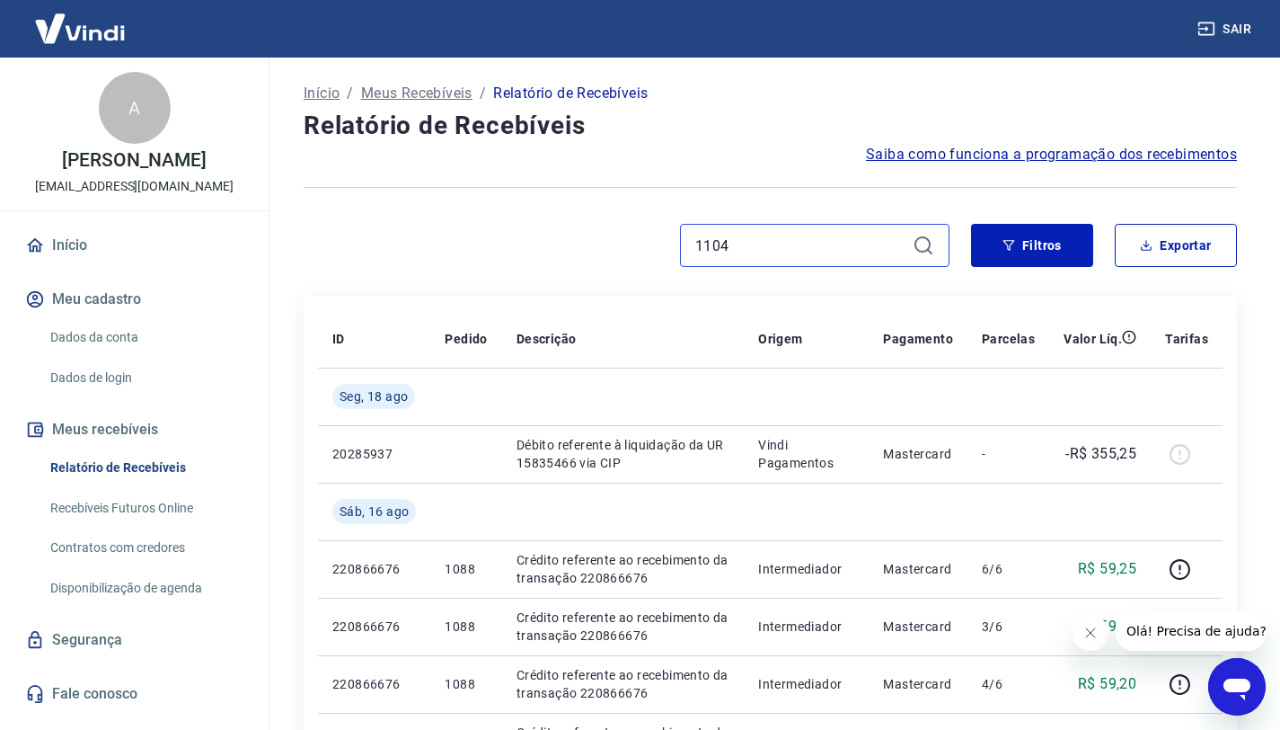
click at [755, 246] on input "1104" at bounding box center [800, 245] width 210 height 27
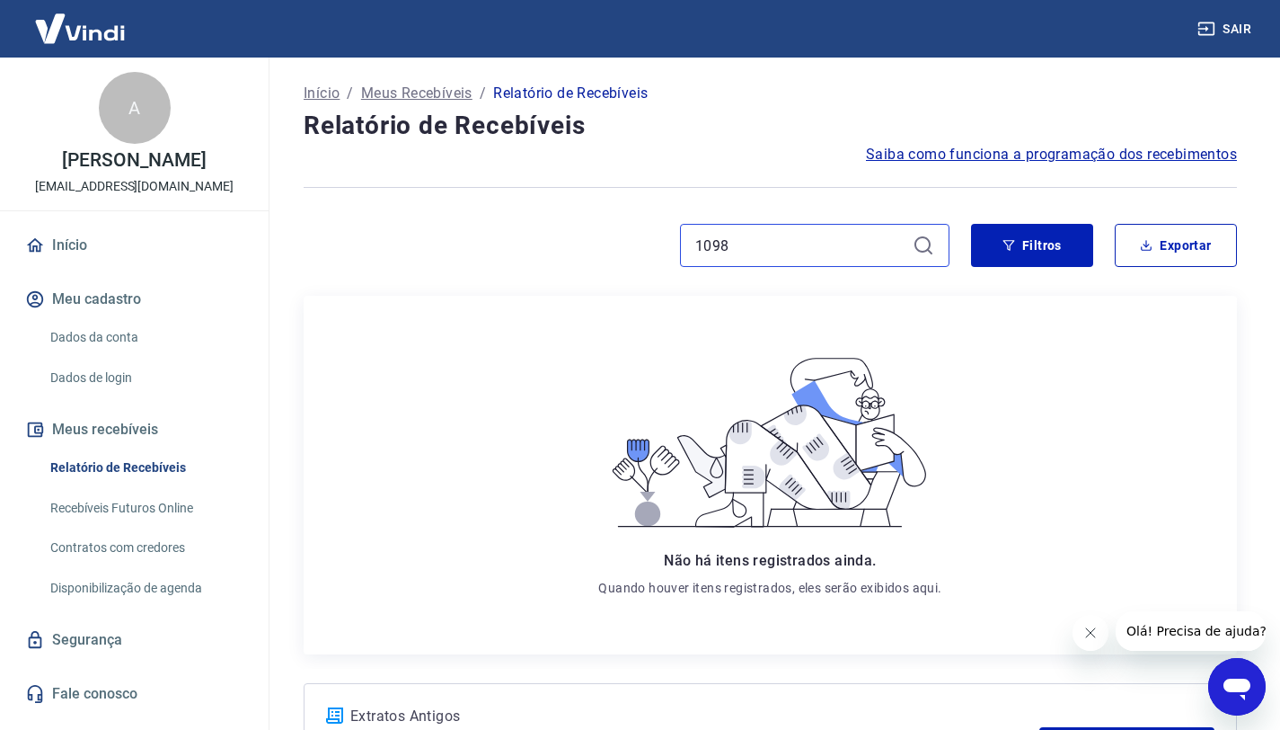
type input "1098"
click at [921, 246] on icon at bounding box center [924, 246] width 22 height 22
click at [921, 245] on icon at bounding box center [924, 246] width 22 height 22
click at [1011, 242] on icon "button" at bounding box center [1009, 245] width 13 height 13
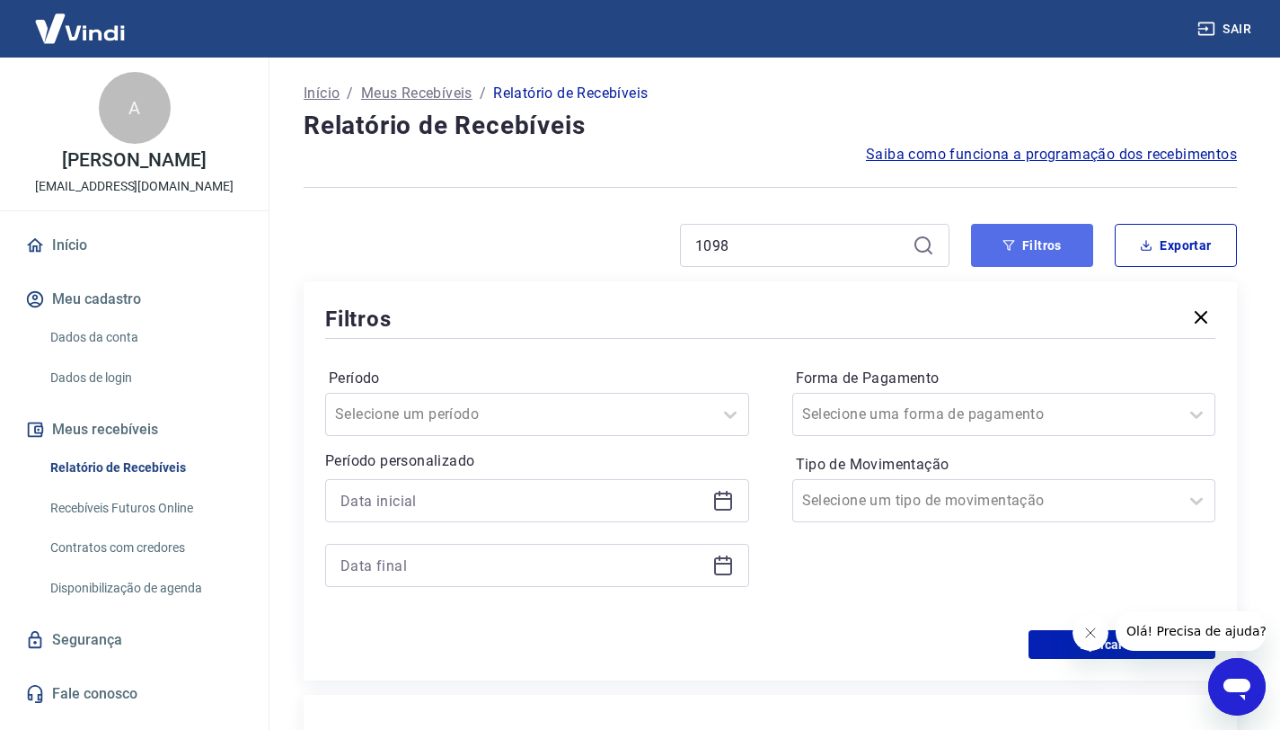
click at [1014, 241] on icon "button" at bounding box center [1010, 245] width 12 height 11
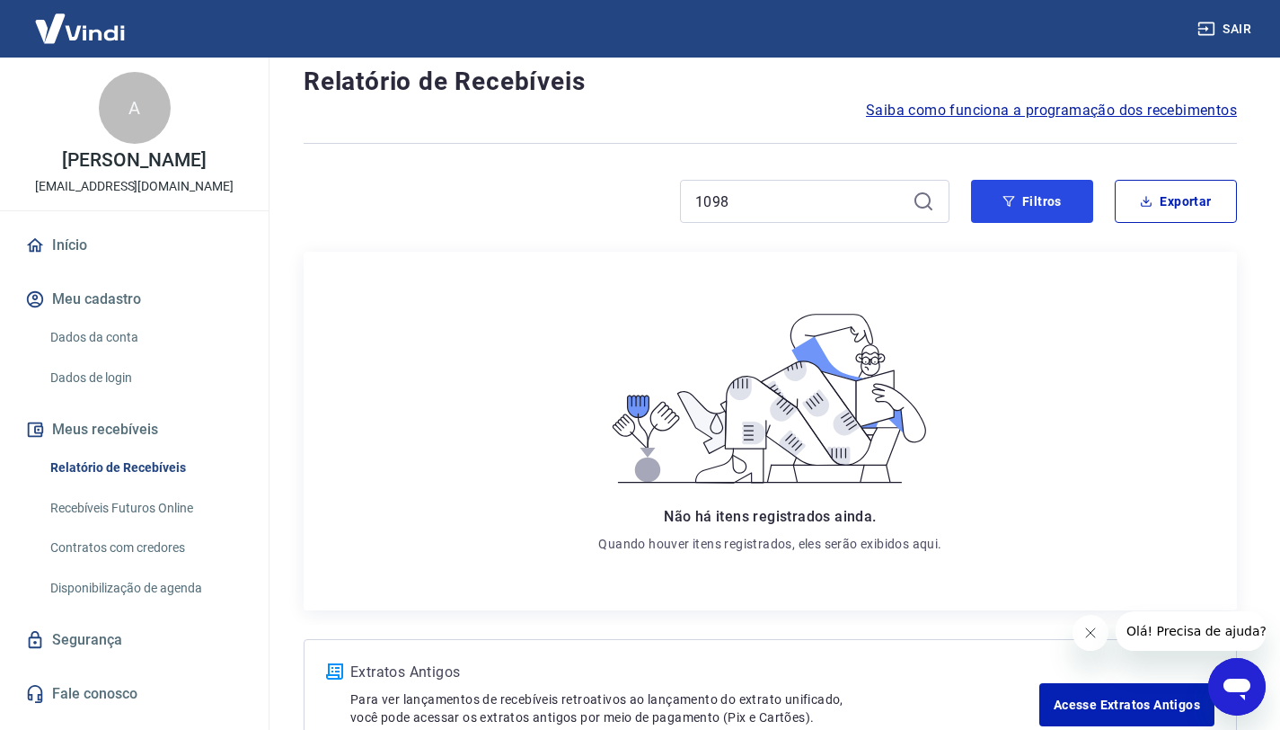
scroll to position [43, 0]
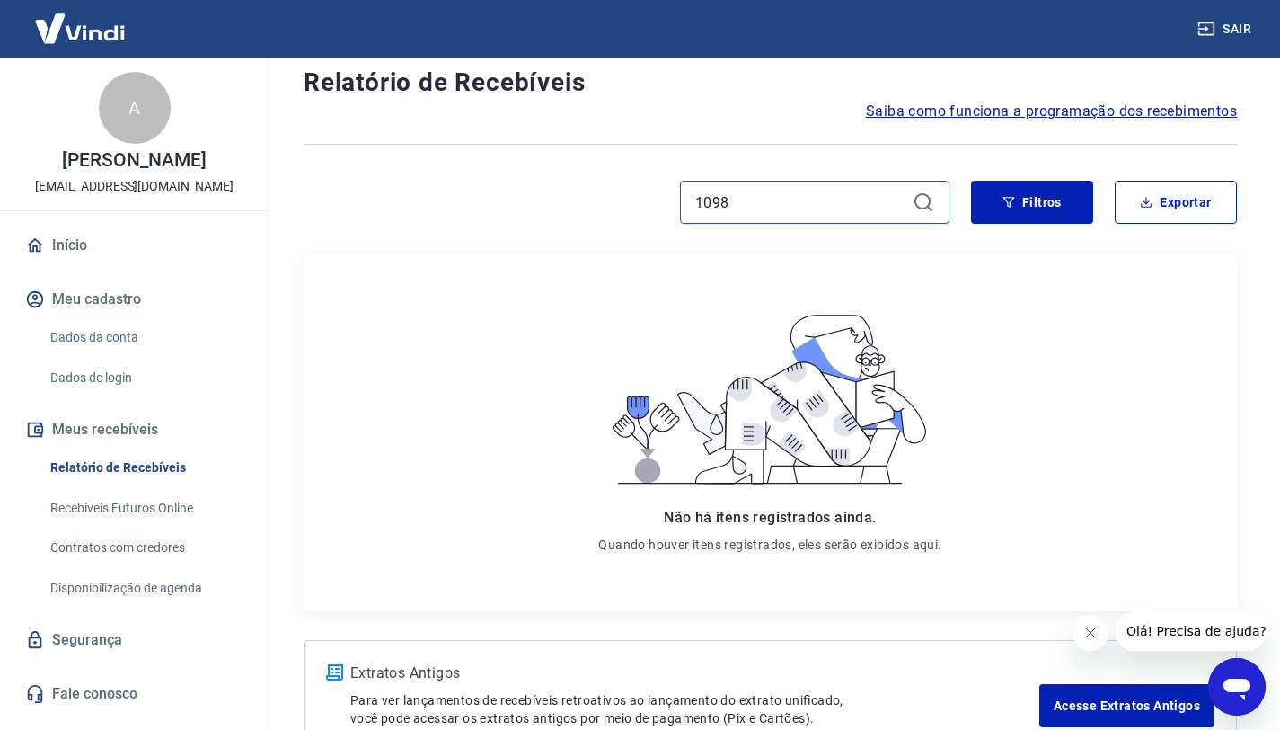
drag, startPoint x: 768, startPoint y: 208, endPoint x: 651, endPoint y: 182, distance: 119.9
click at [649, 195] on div "1098" at bounding box center [627, 202] width 646 height 43
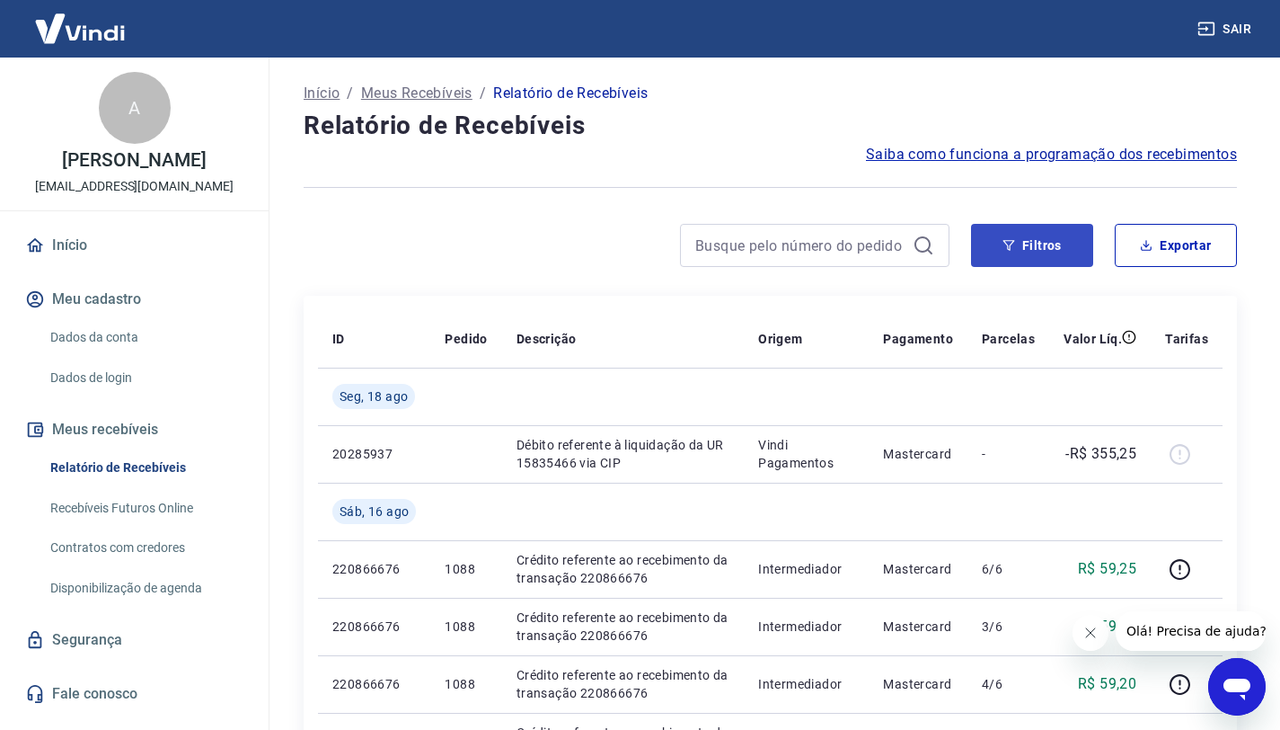
click at [1008, 243] on icon "button" at bounding box center [1009, 245] width 13 height 13
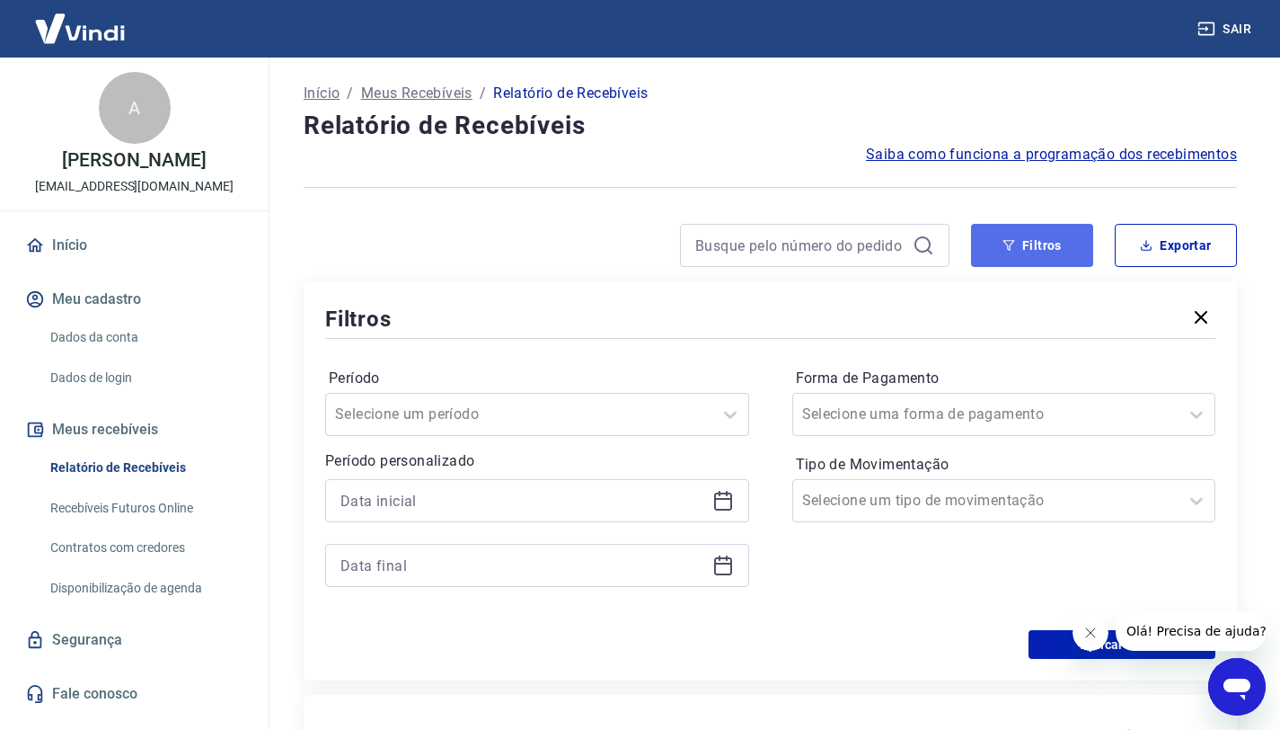
click at [1039, 238] on button "Filtros" at bounding box center [1032, 245] width 122 height 43
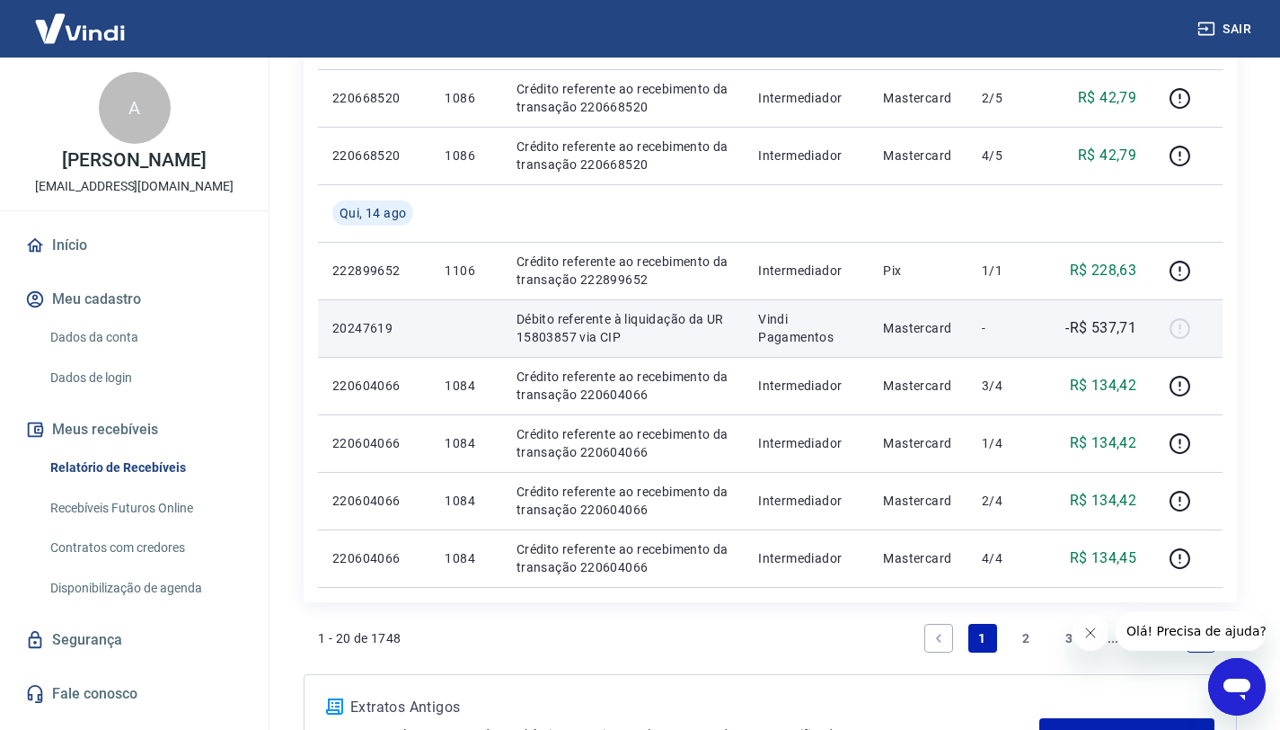
scroll to position [1174, 0]
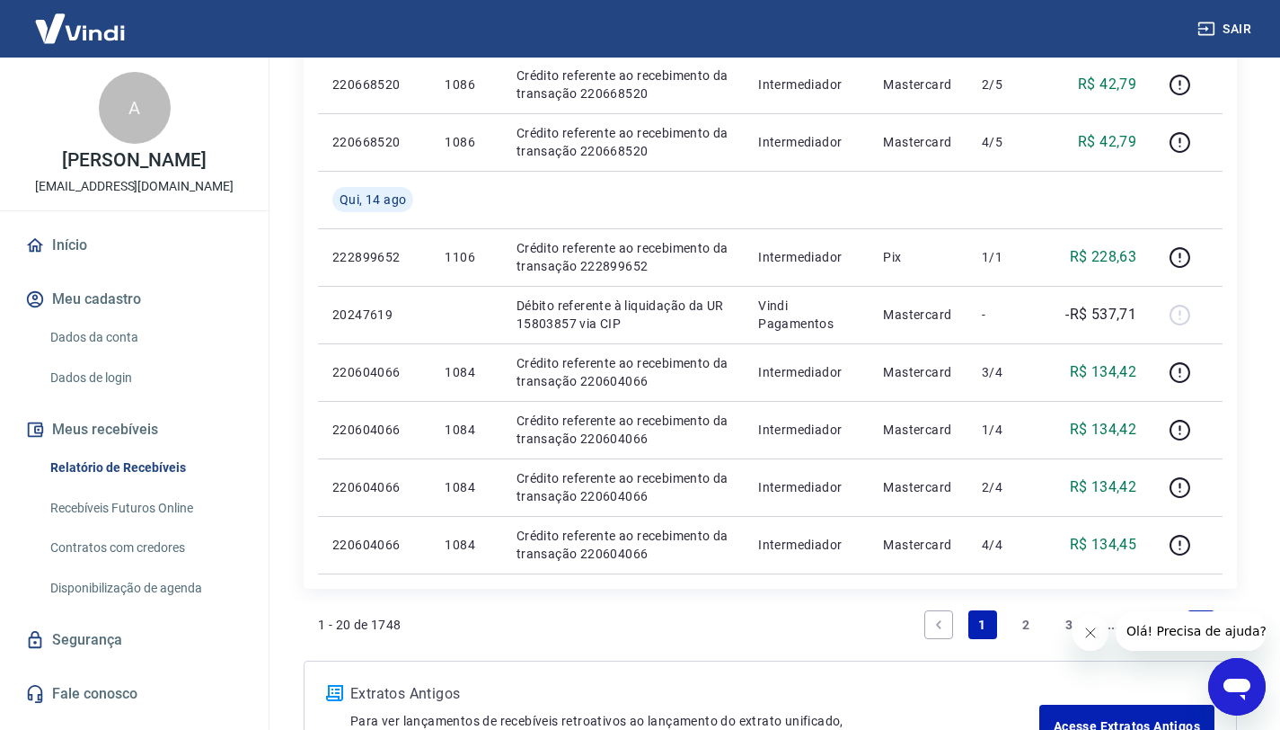
click at [1030, 631] on link "2" at bounding box center [1026, 624] width 29 height 29
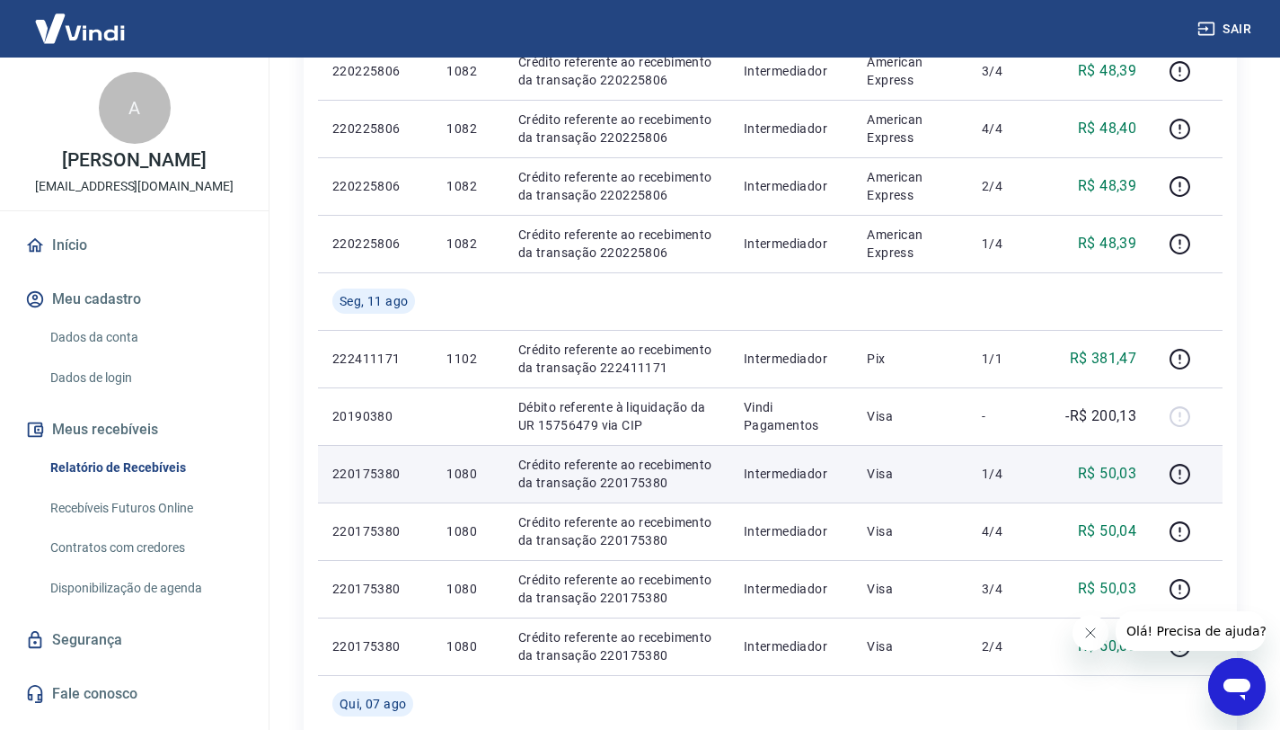
scroll to position [525, 0]
